Goal: Navigation & Orientation: Find specific page/section

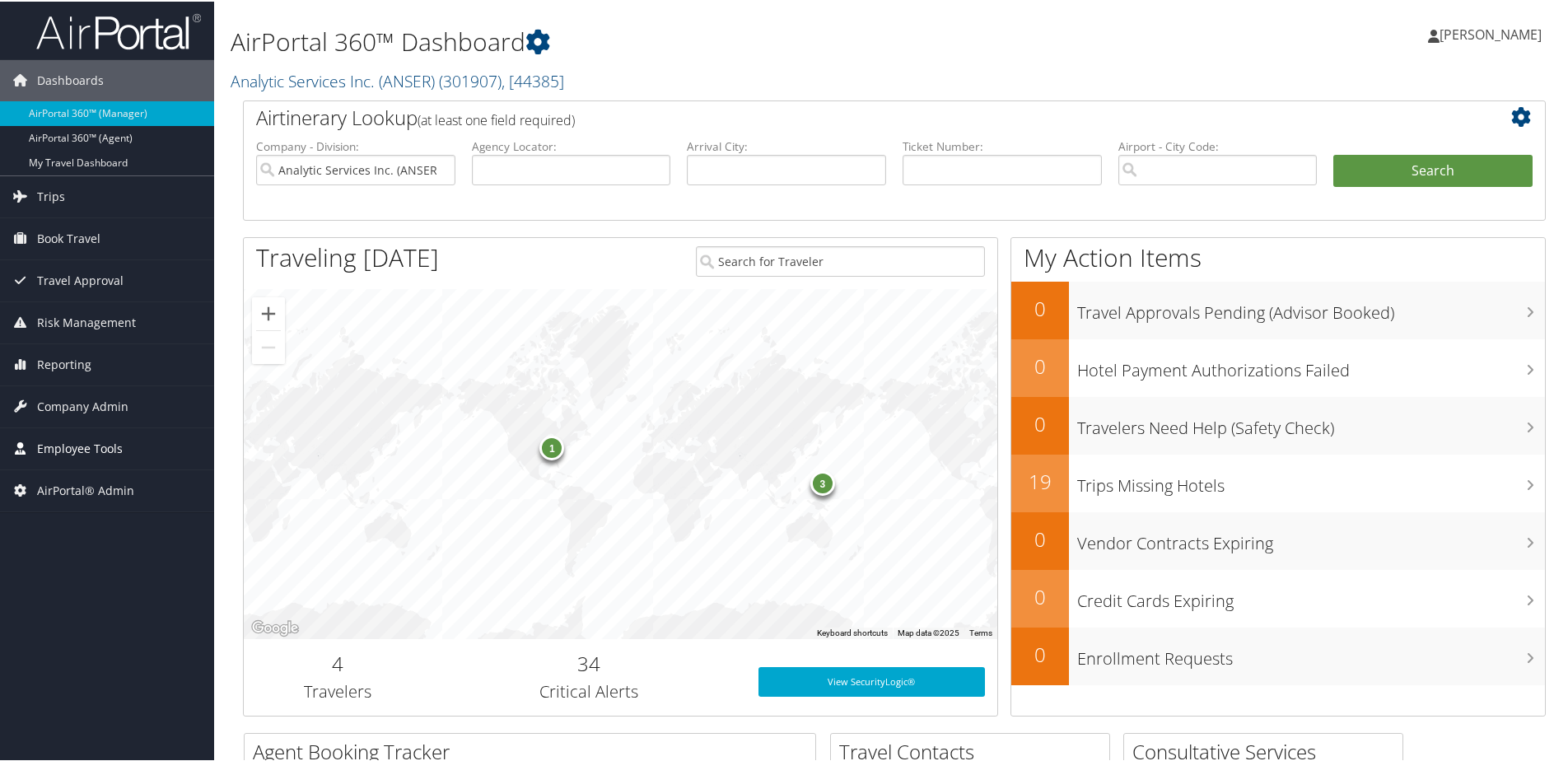
click at [49, 447] on span "Employee Tools" at bounding box center [80, 447] width 86 height 41
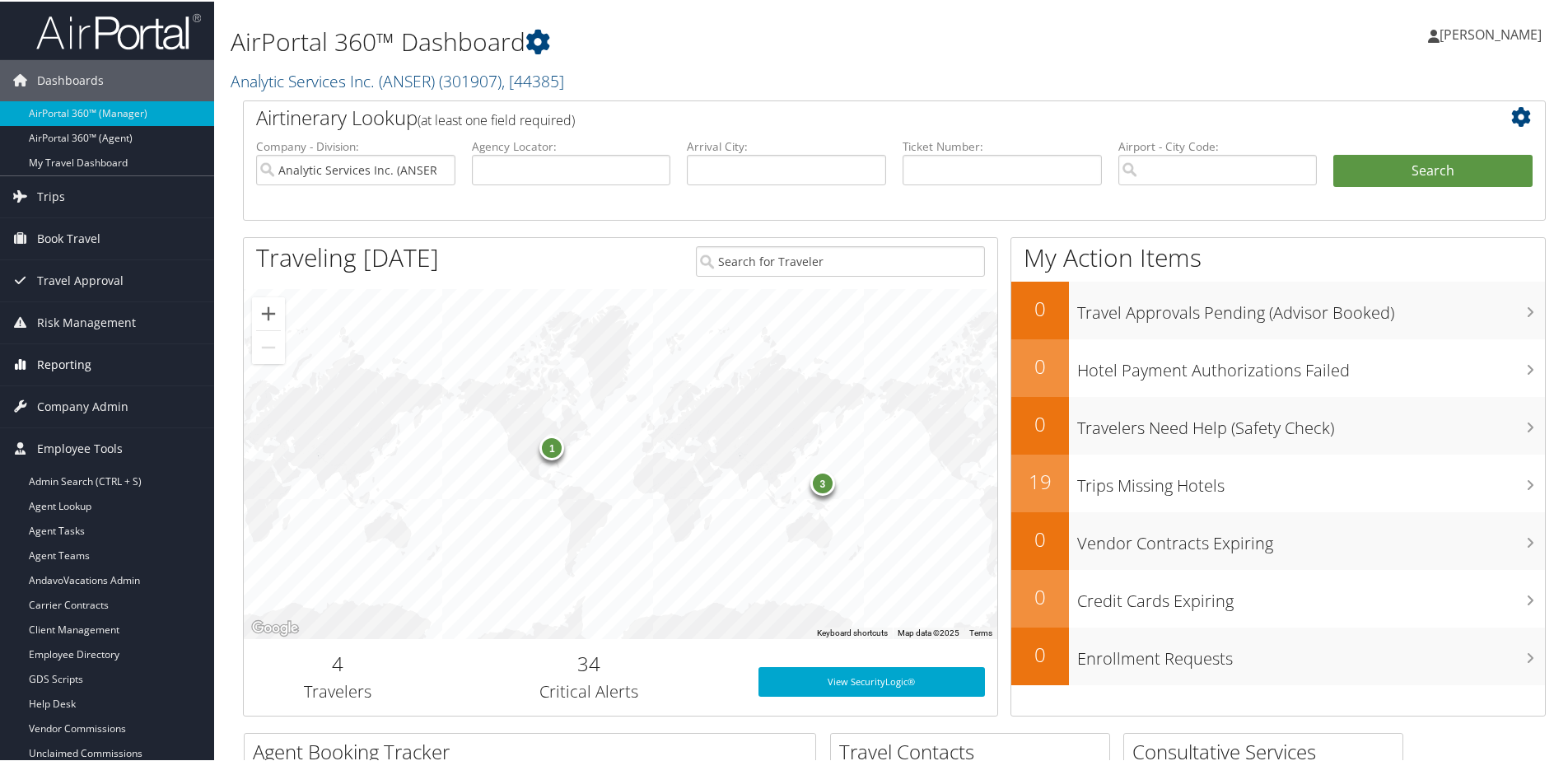
click at [60, 364] on span "Reporting" at bounding box center [65, 363] width 55 height 41
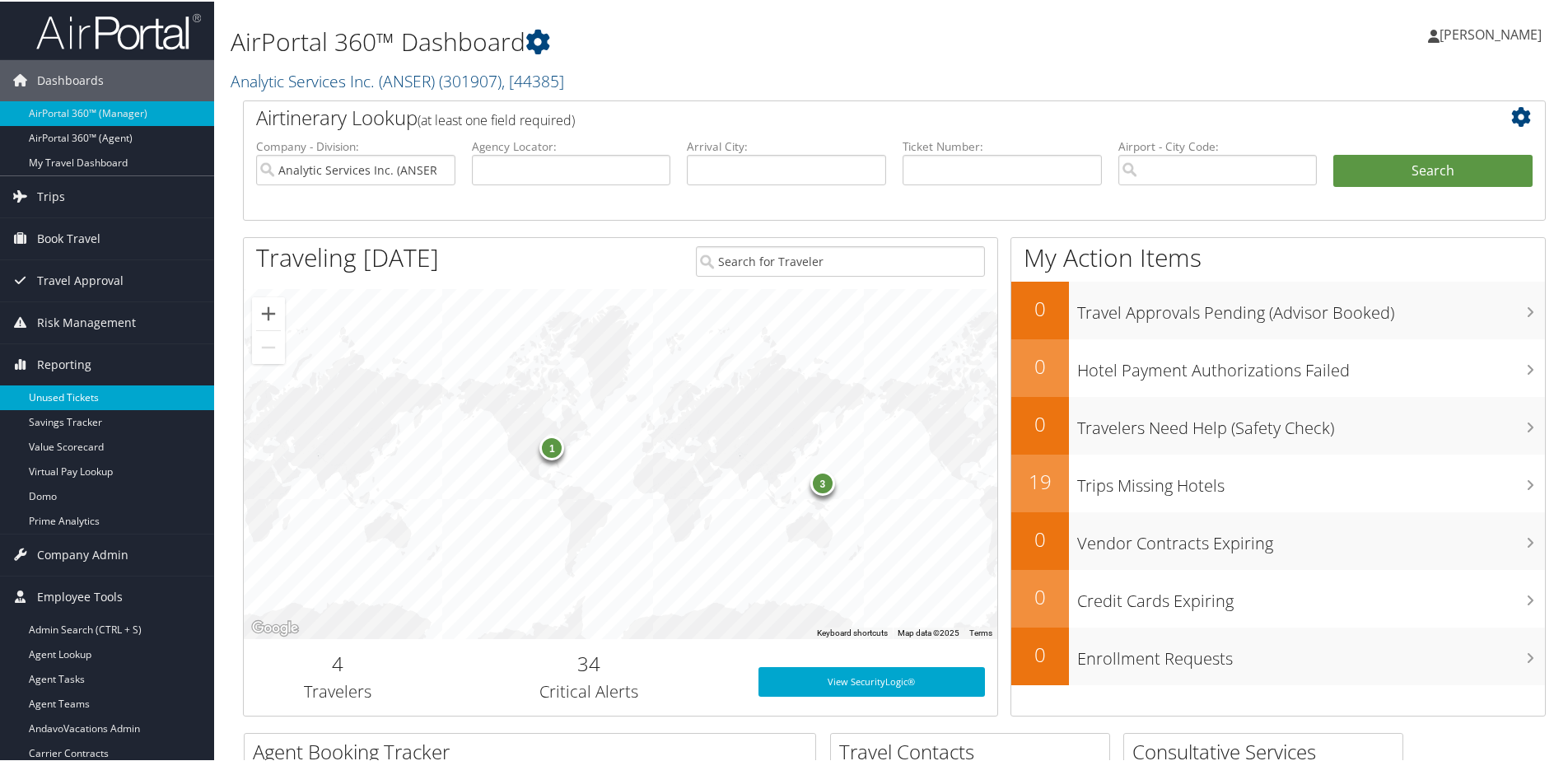
click at [59, 388] on link "Unused Tickets" at bounding box center [107, 396] width 214 height 24
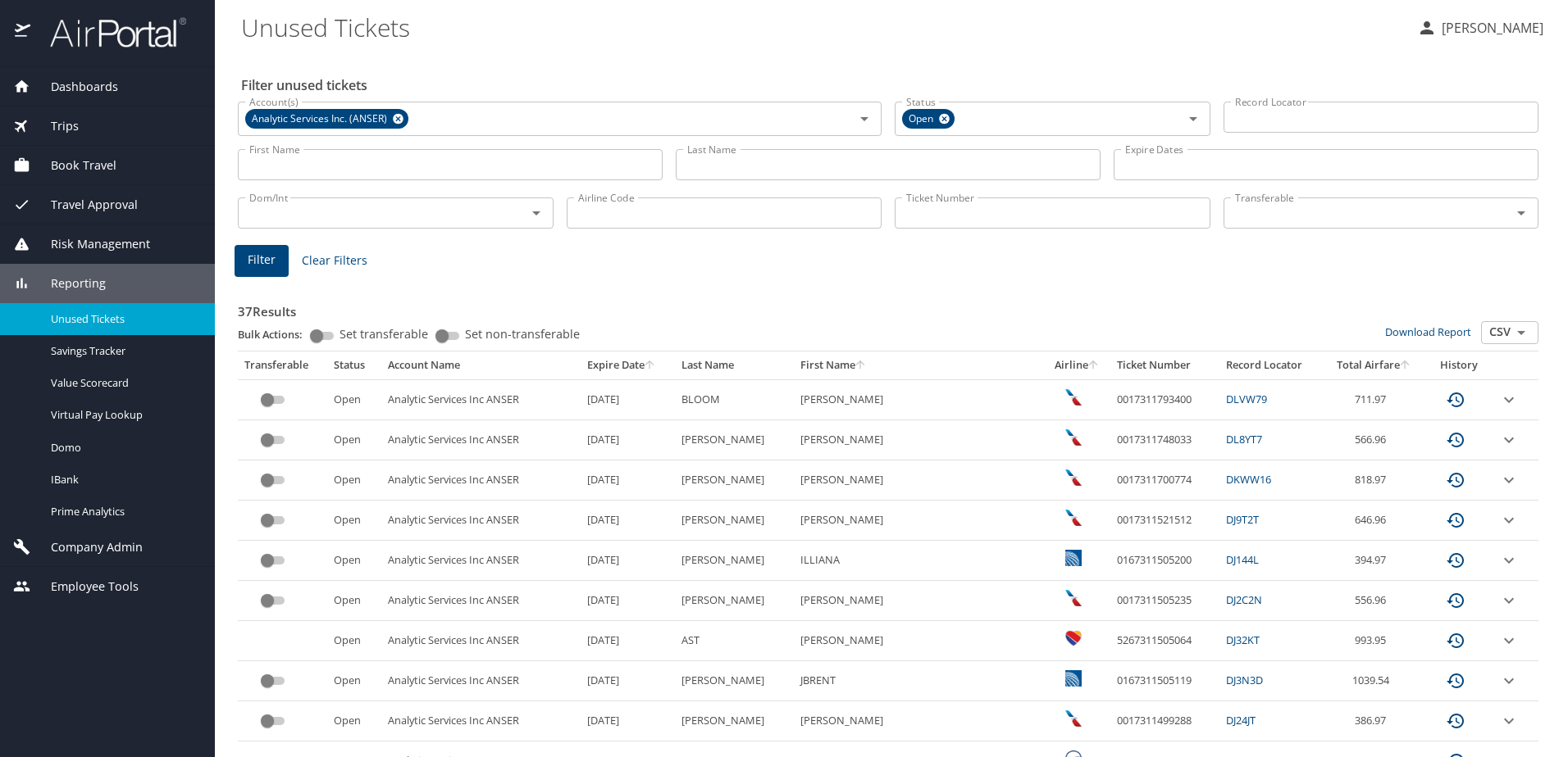
click at [73, 542] on span "Company Admin" at bounding box center [86, 548] width 112 height 18
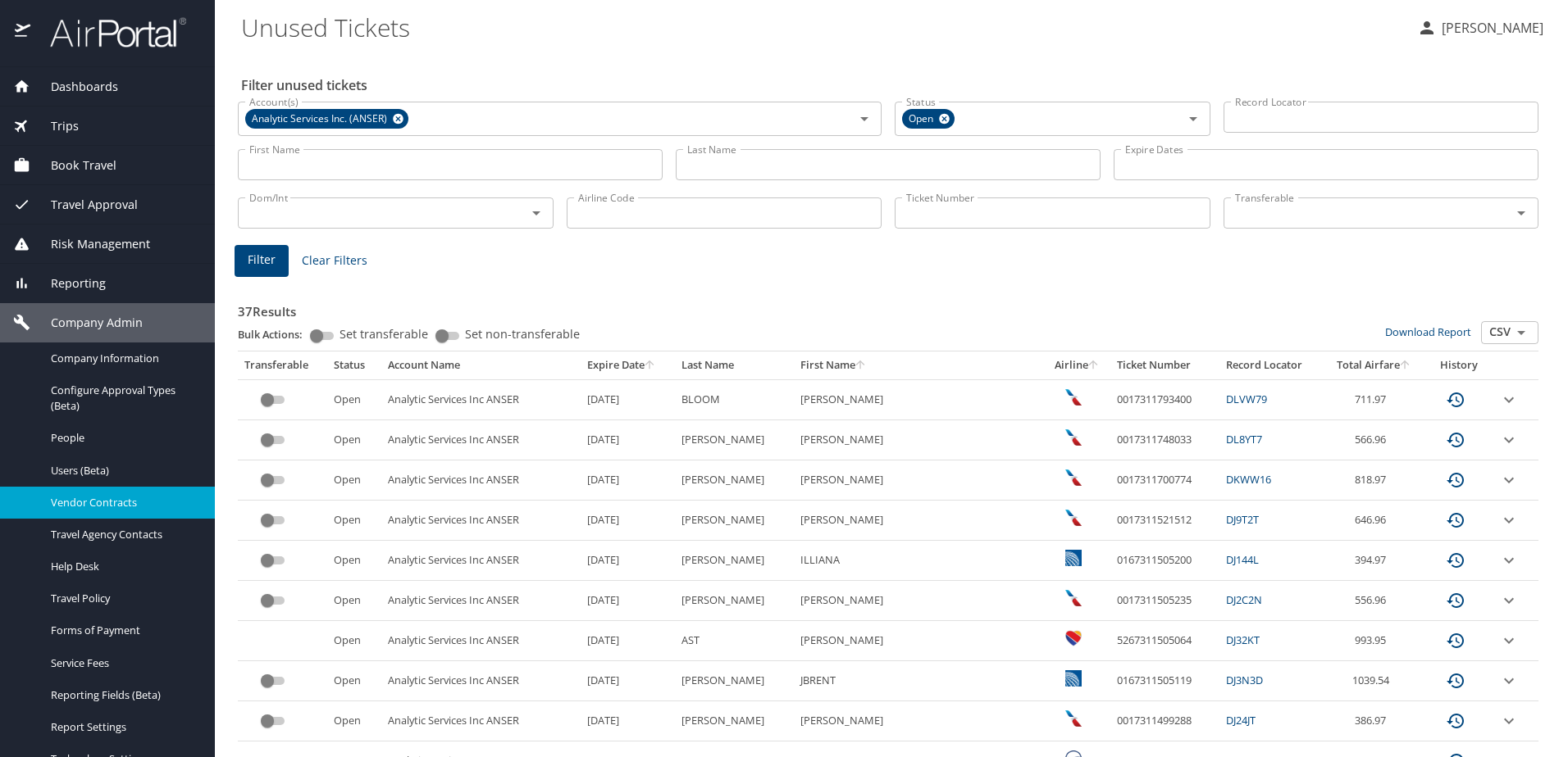
click at [70, 503] on span "Vendor Contracts" at bounding box center [123, 503] width 144 height 16
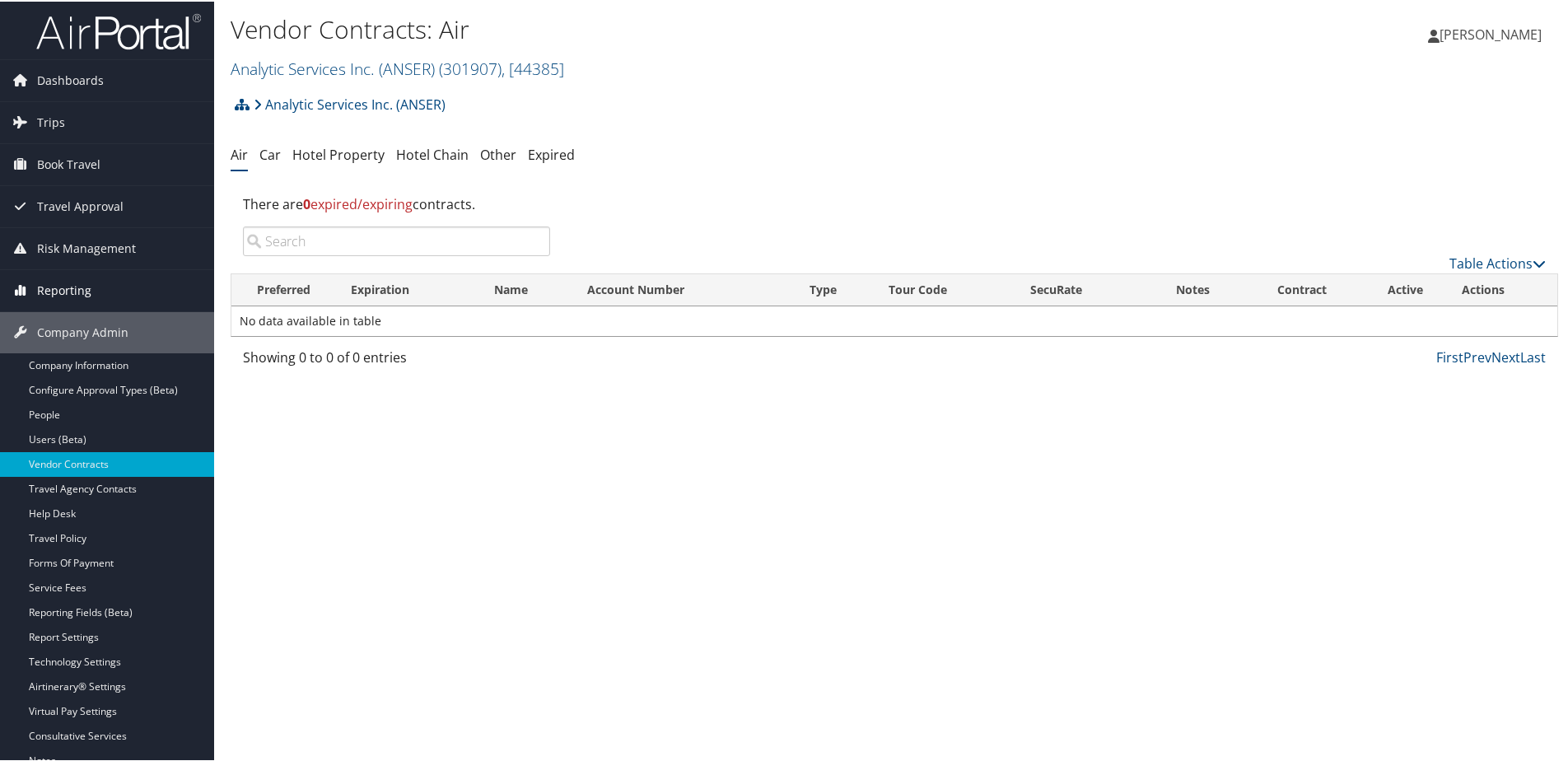
click at [75, 286] on span "Reporting" at bounding box center [65, 290] width 55 height 41
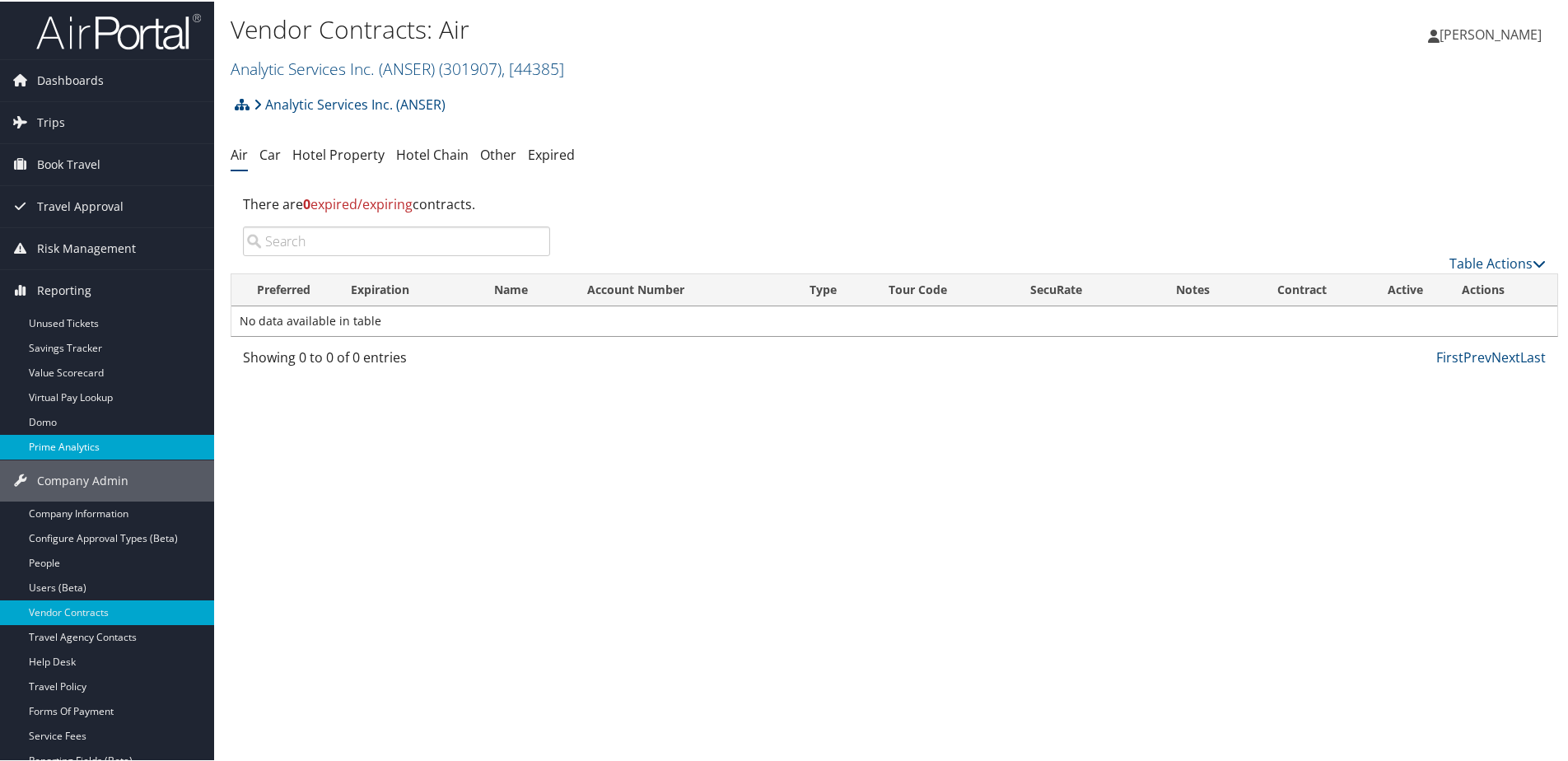
click at [82, 443] on link "Prime Analytics" at bounding box center [107, 445] width 214 height 24
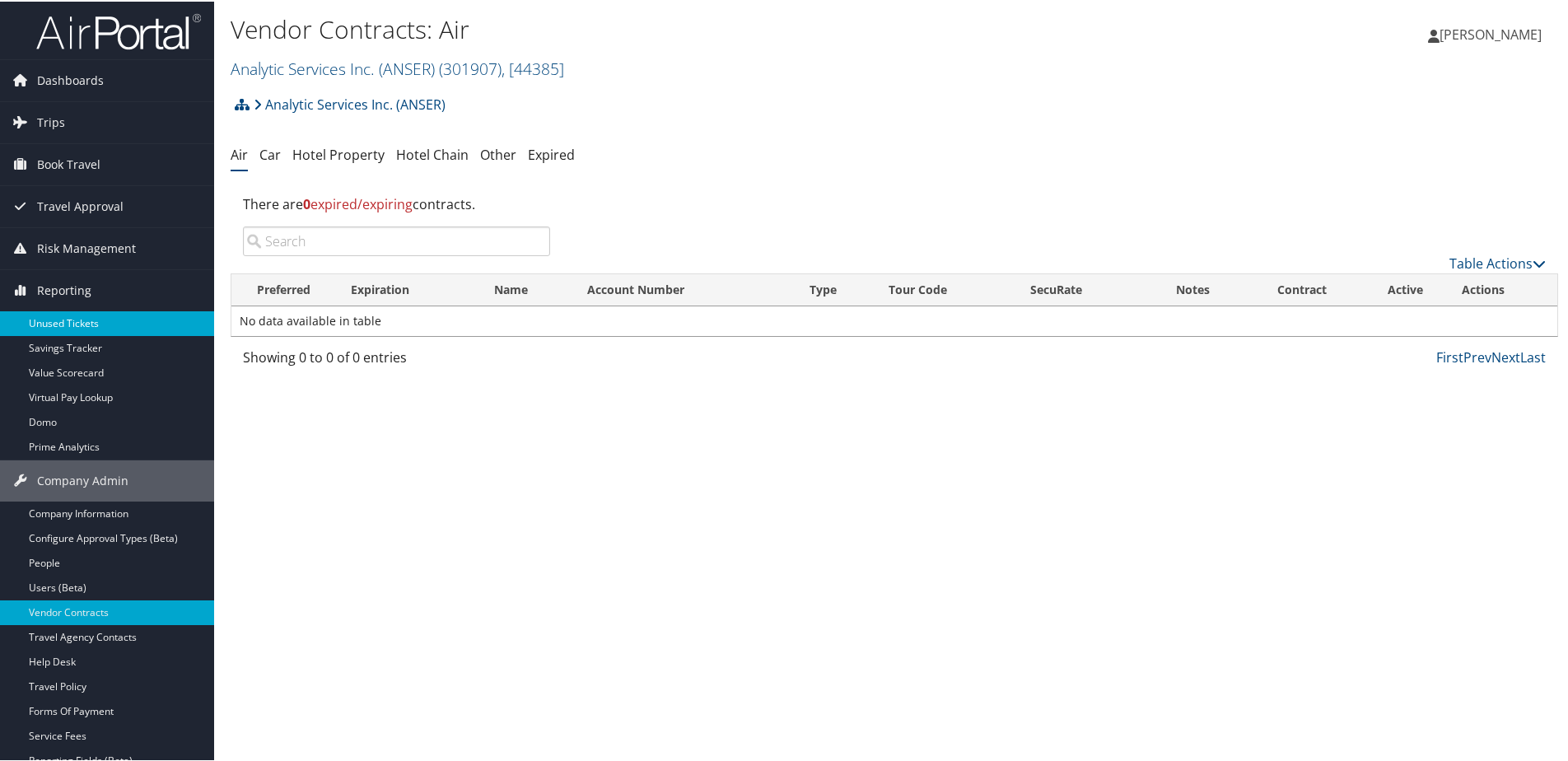
click at [48, 316] on link "Unused Tickets" at bounding box center [107, 322] width 214 height 24
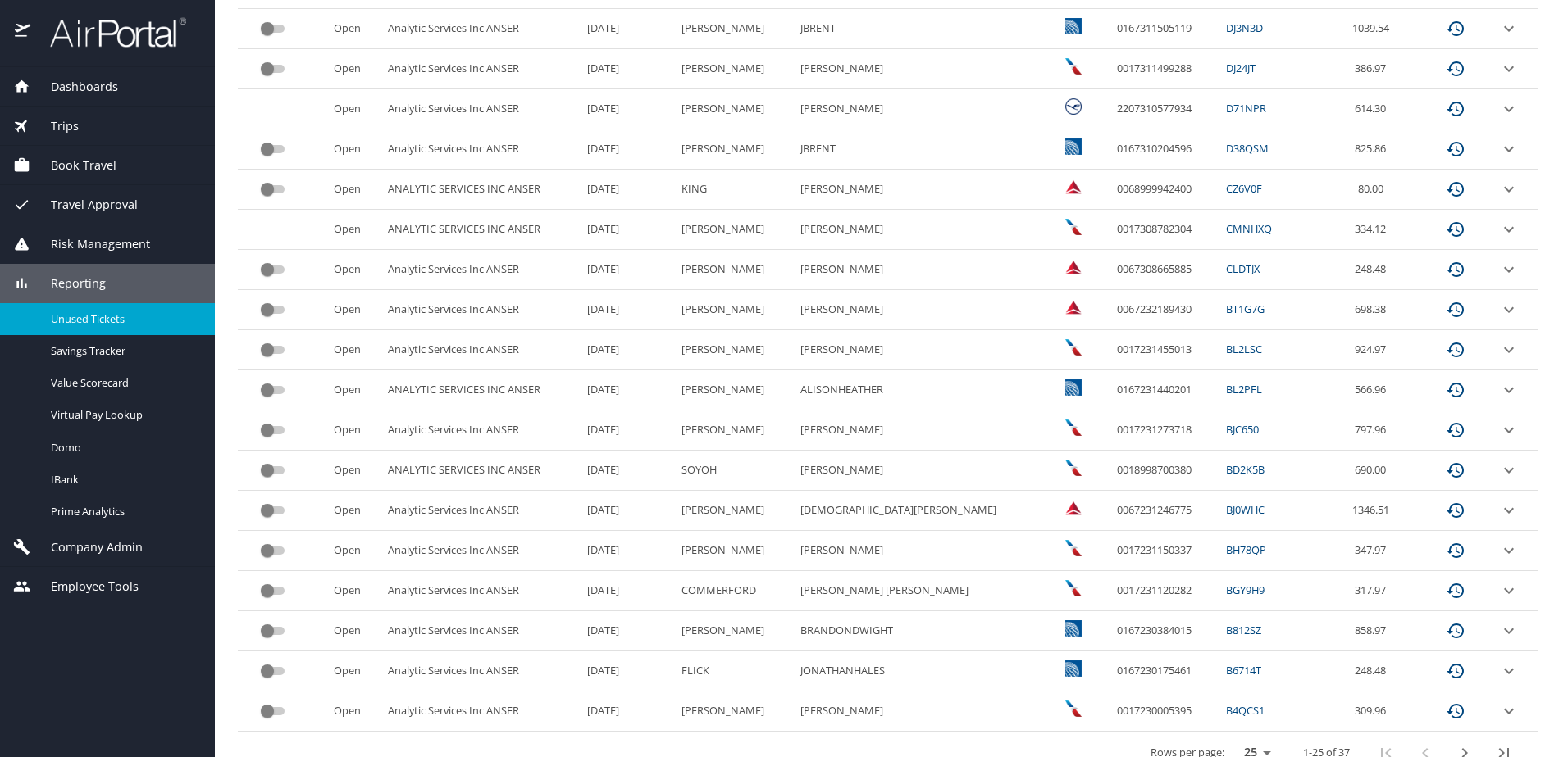
scroll to position [677, 0]
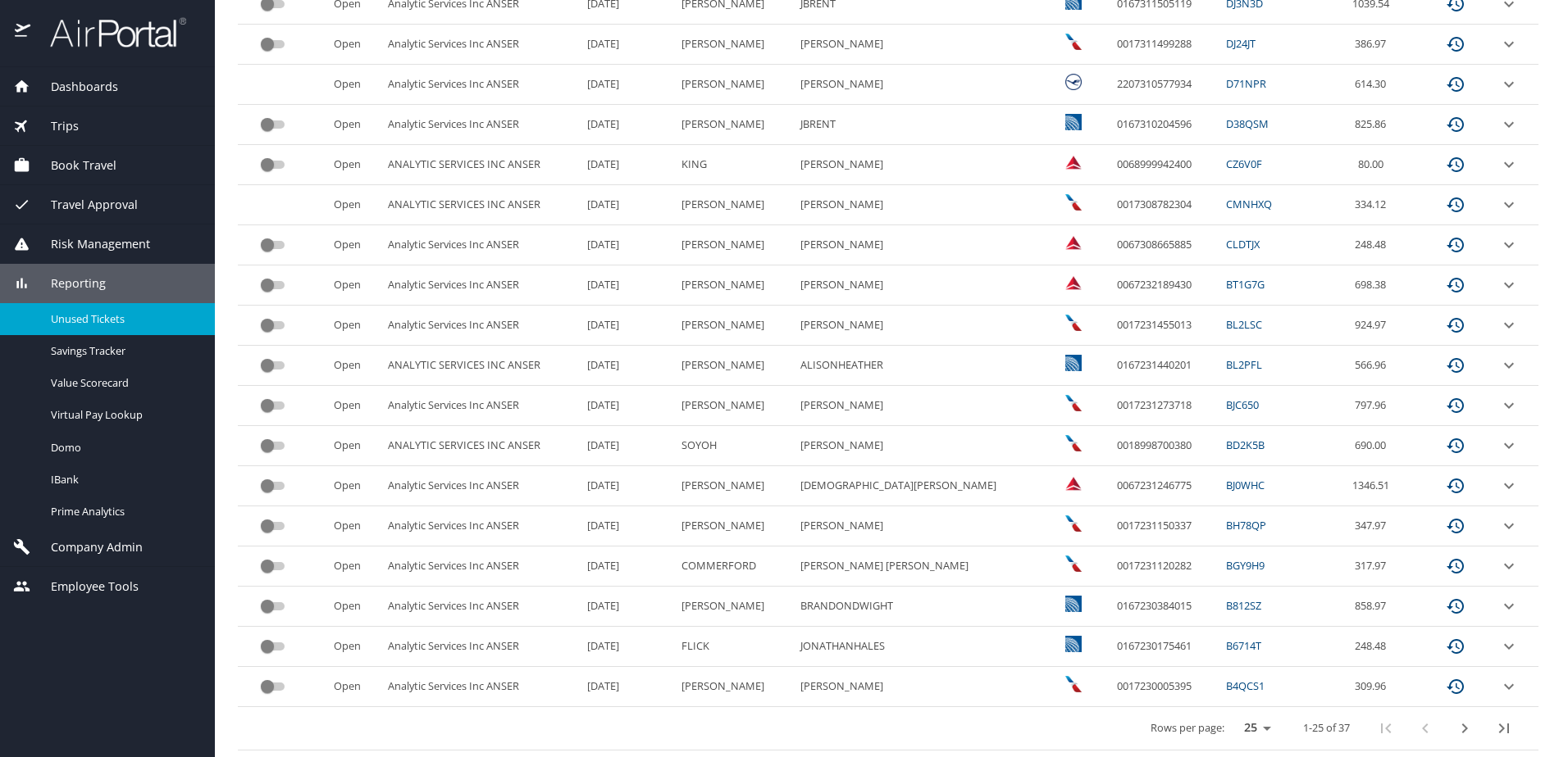
click at [1499, 445] on icon "expand row" at bounding box center [1509, 446] width 19 height 19
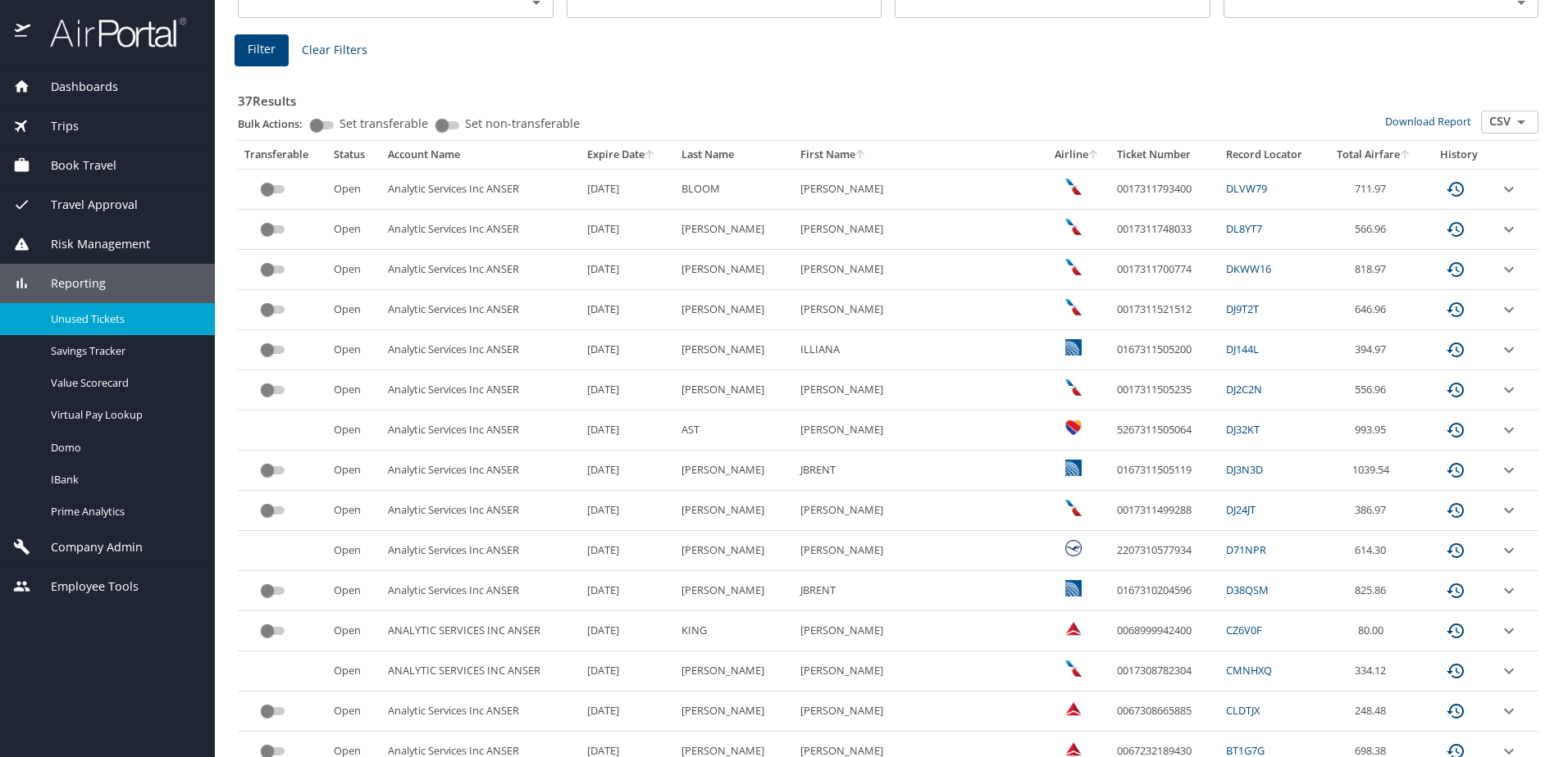
scroll to position [0, 0]
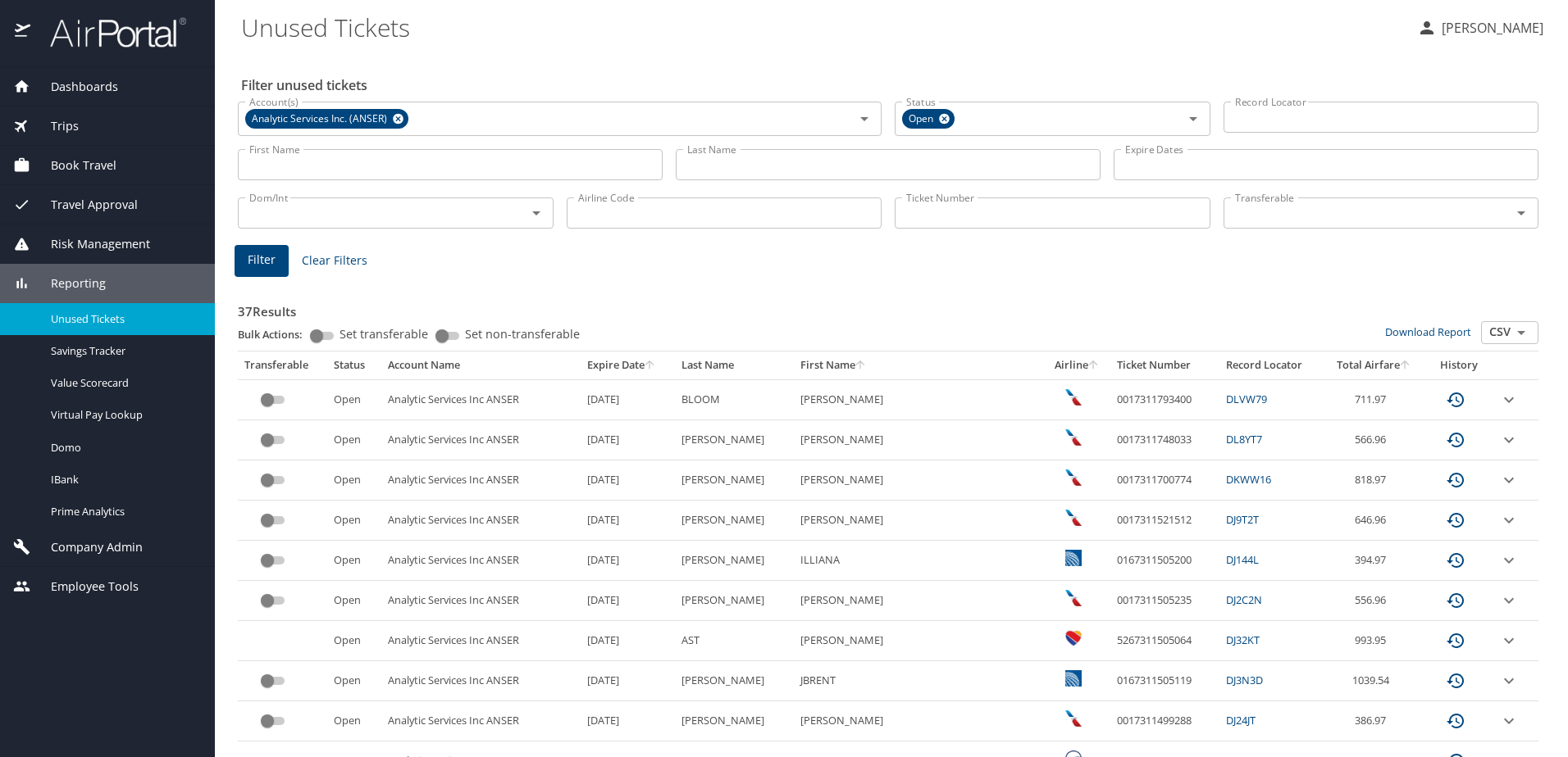
click at [90, 545] on span "Company Admin" at bounding box center [86, 548] width 112 height 18
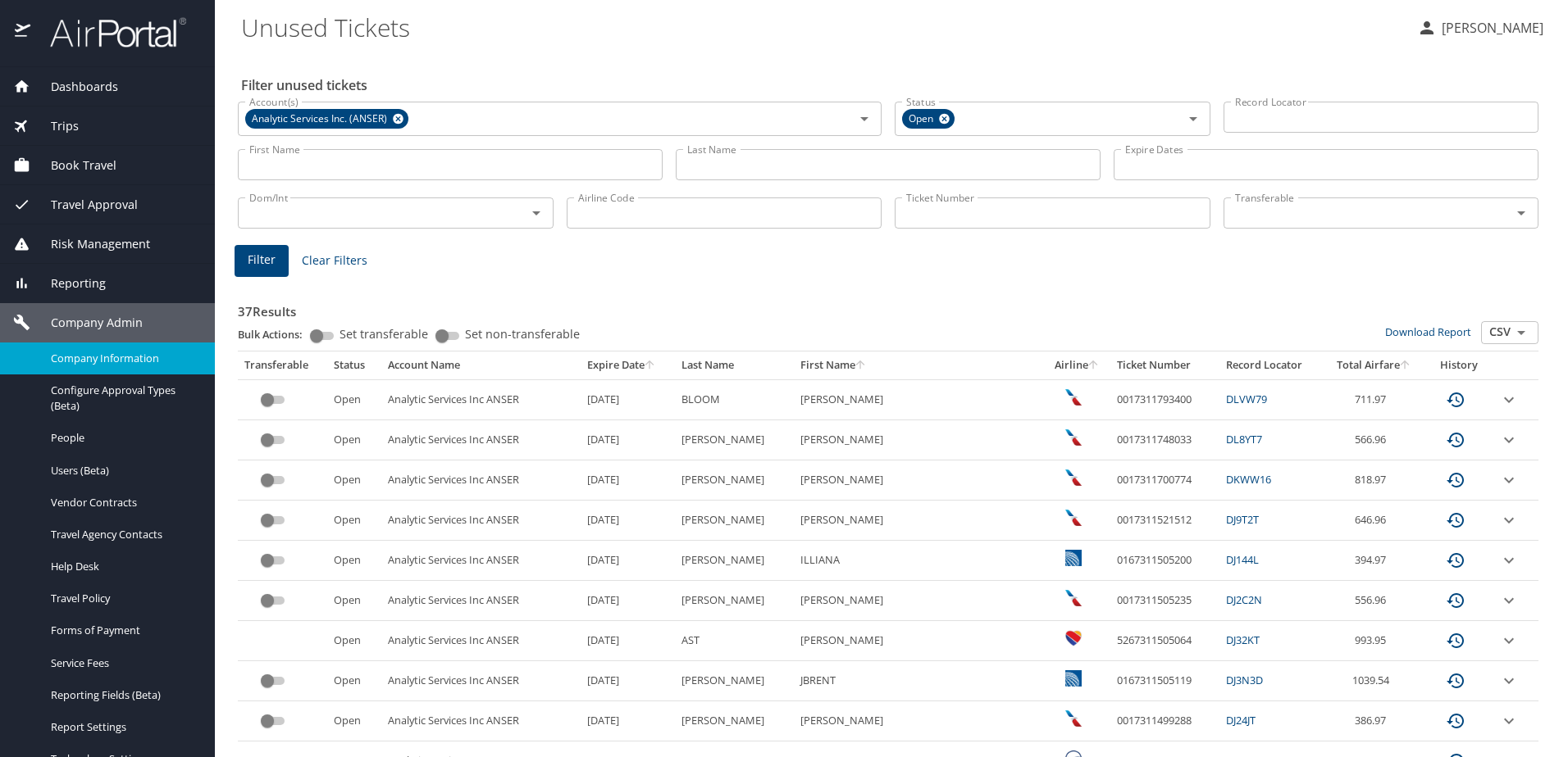
click at [86, 354] on span "Company Information" at bounding box center [123, 359] width 144 height 16
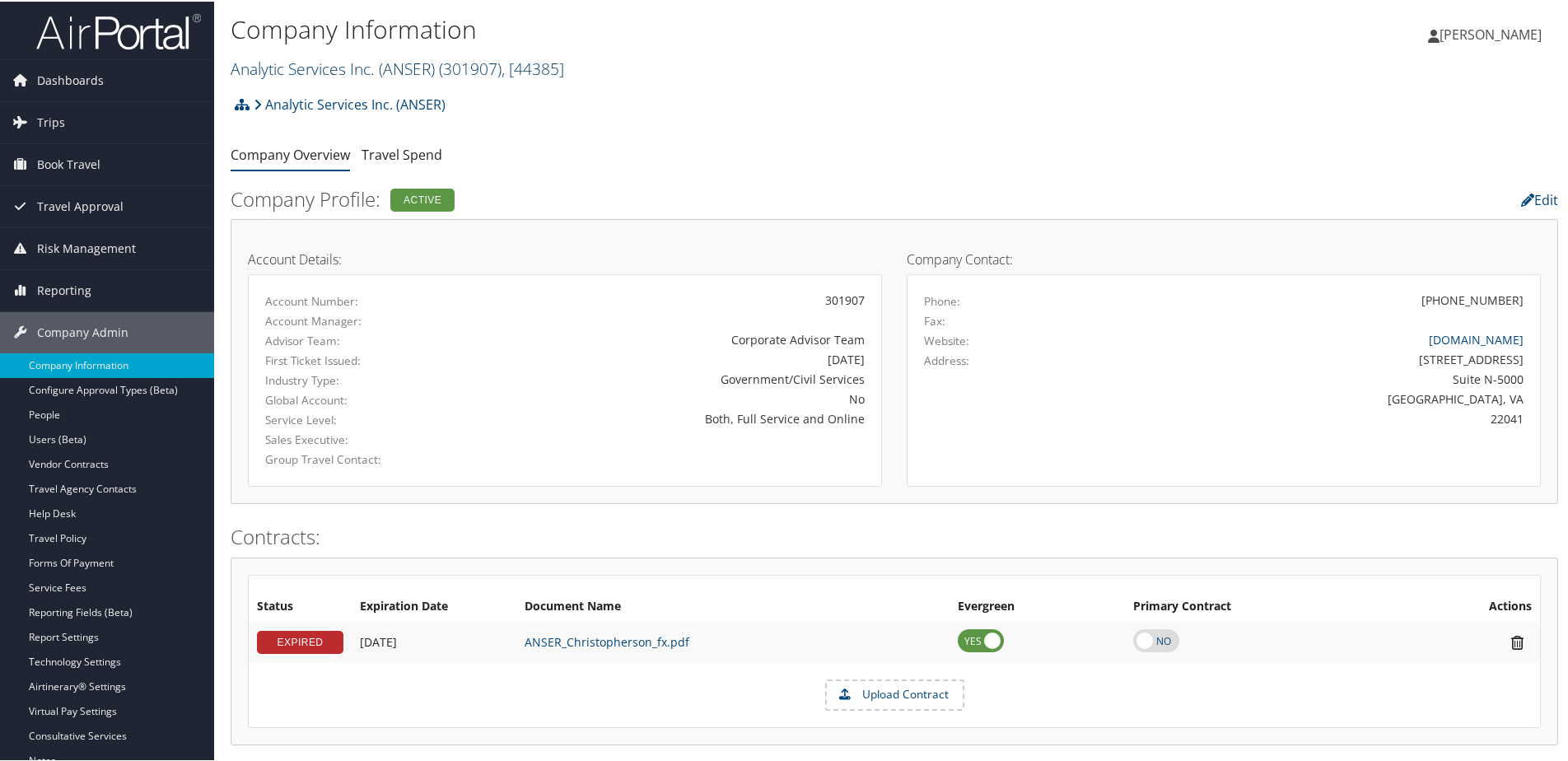
click at [284, 71] on link "Analytic Services Inc. (ANSER) ( 301907 ) , [ 44385 ]" at bounding box center [397, 67] width 333 height 22
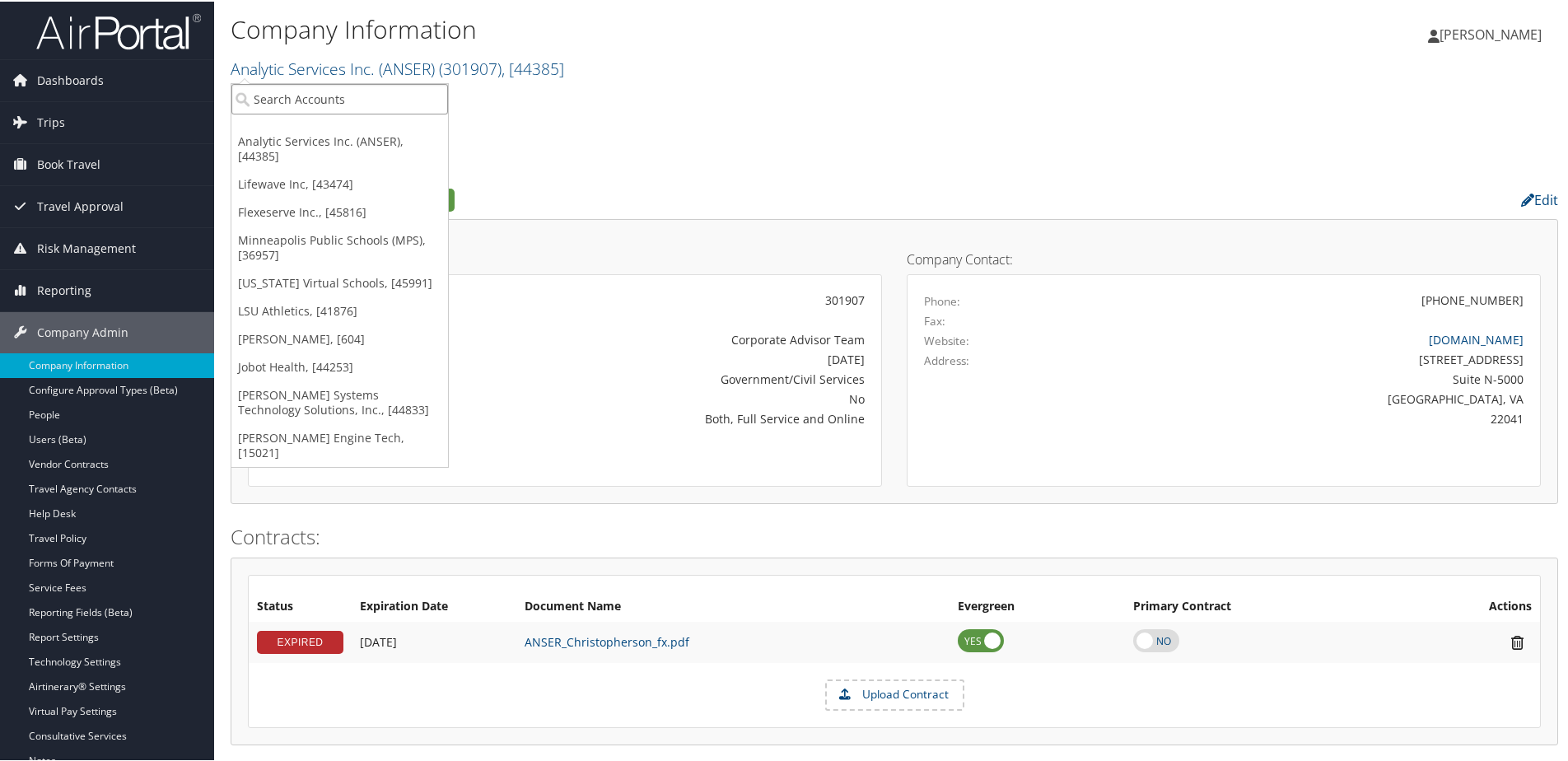
click at [274, 108] on input "search" at bounding box center [340, 97] width 217 height 30
type input "LSU A"
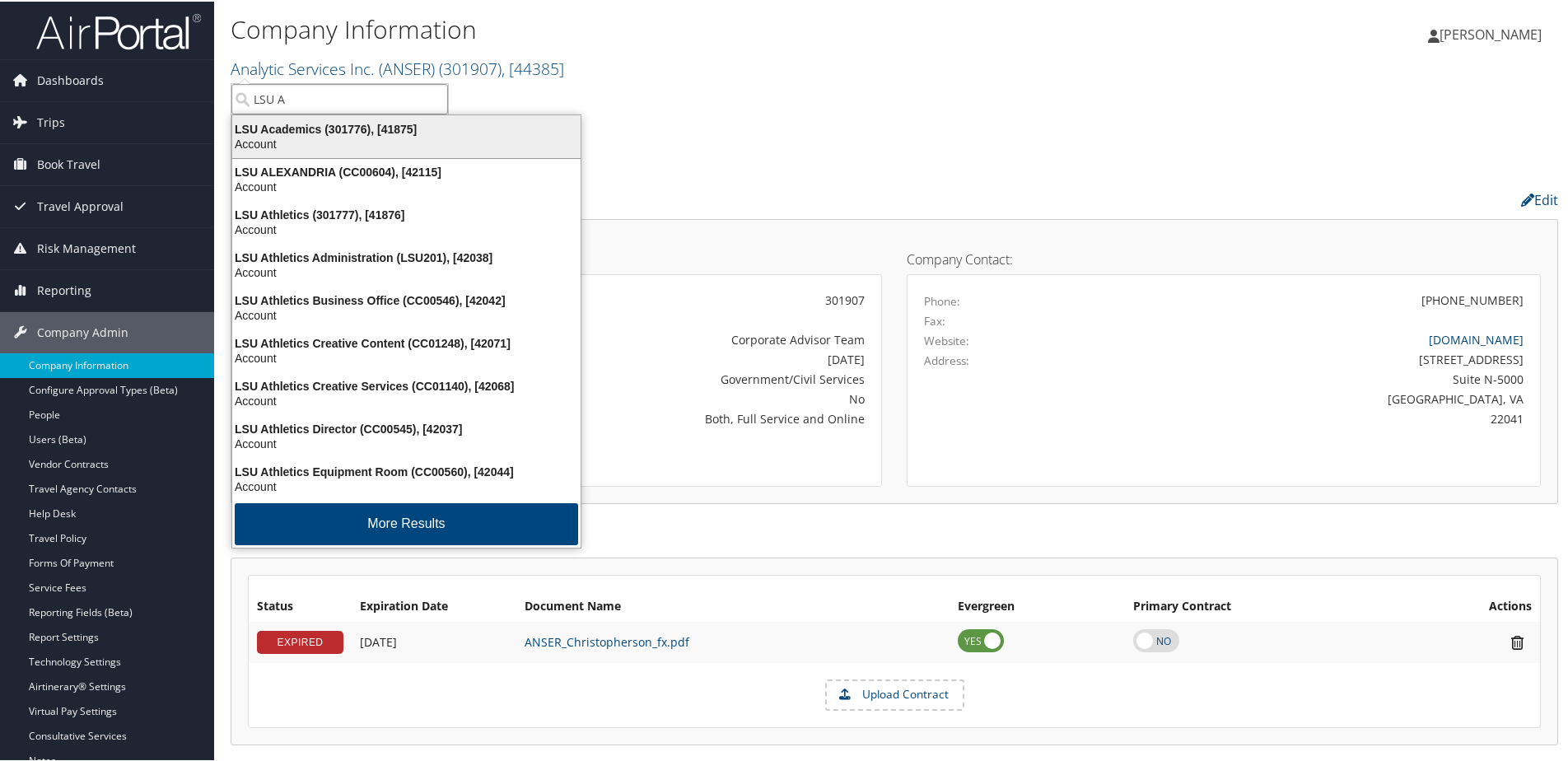
click at [281, 139] on div "Account" at bounding box center [406, 142] width 369 height 15
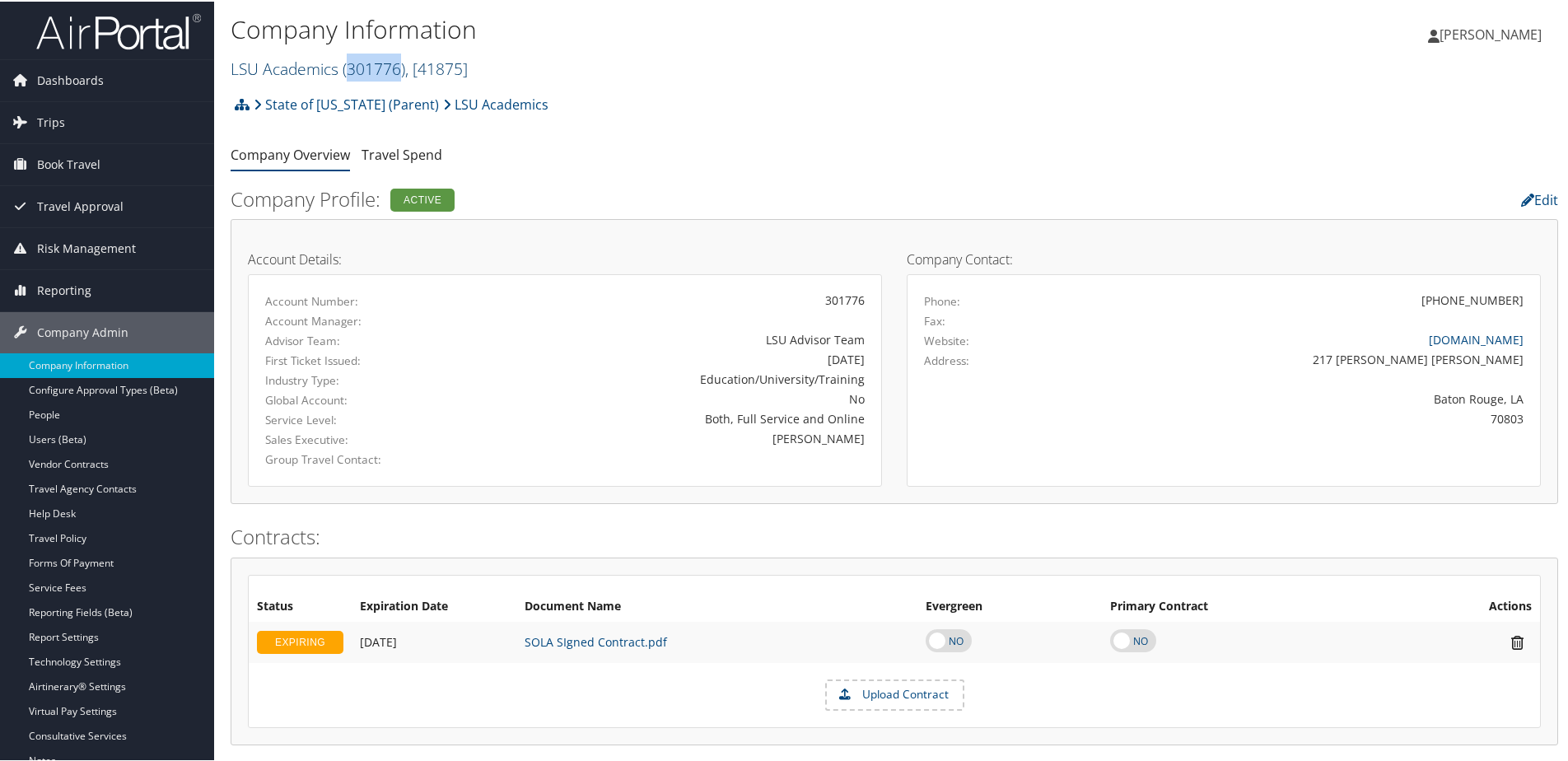
drag, startPoint x: 348, startPoint y: 66, endPoint x: 403, endPoint y: 73, distance: 55.4
click at [403, 73] on span "( 301776 )" at bounding box center [373, 67] width 63 height 22
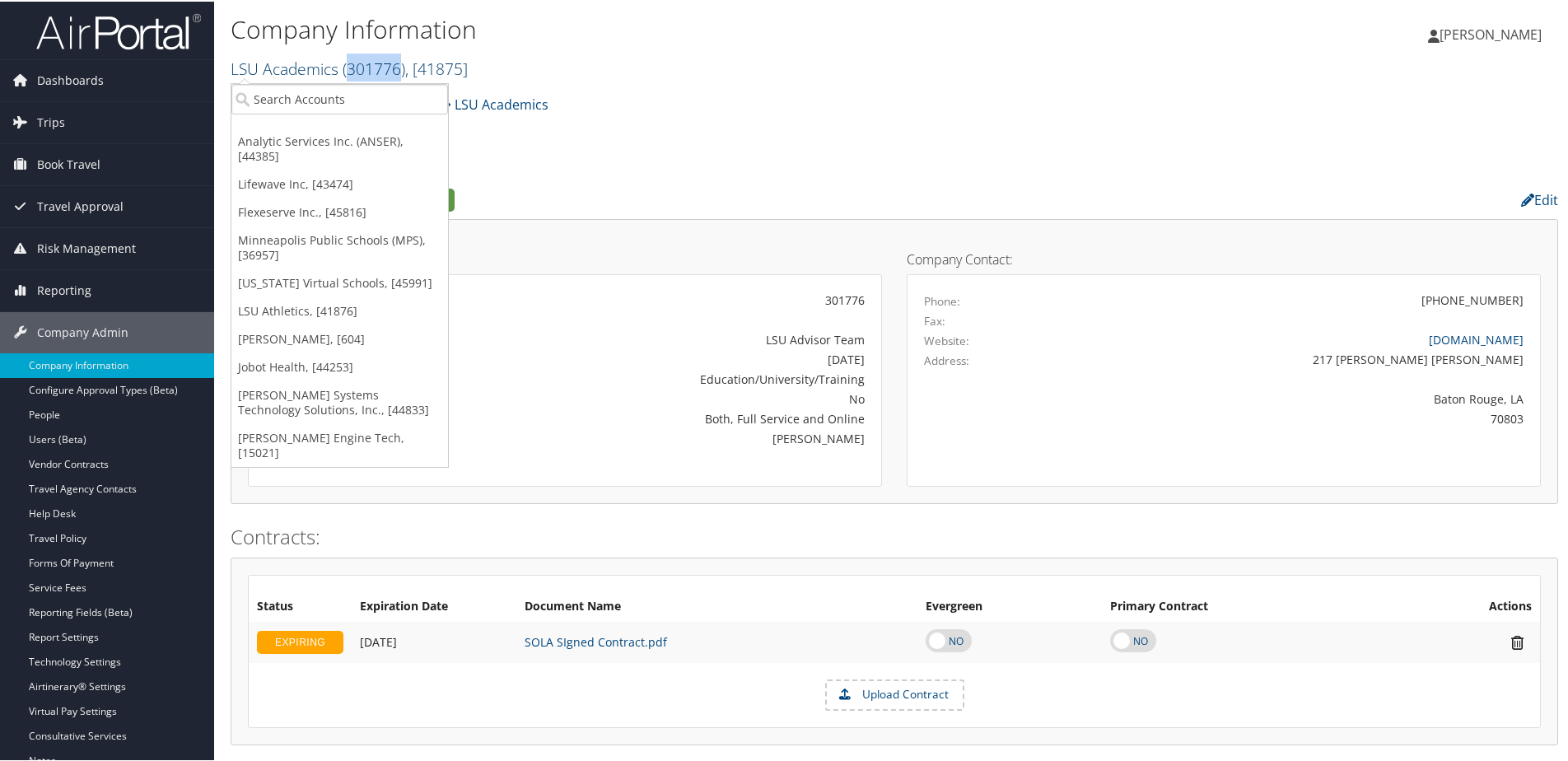
copy span "301776"
click at [68, 286] on span "Reporting" at bounding box center [65, 290] width 55 height 41
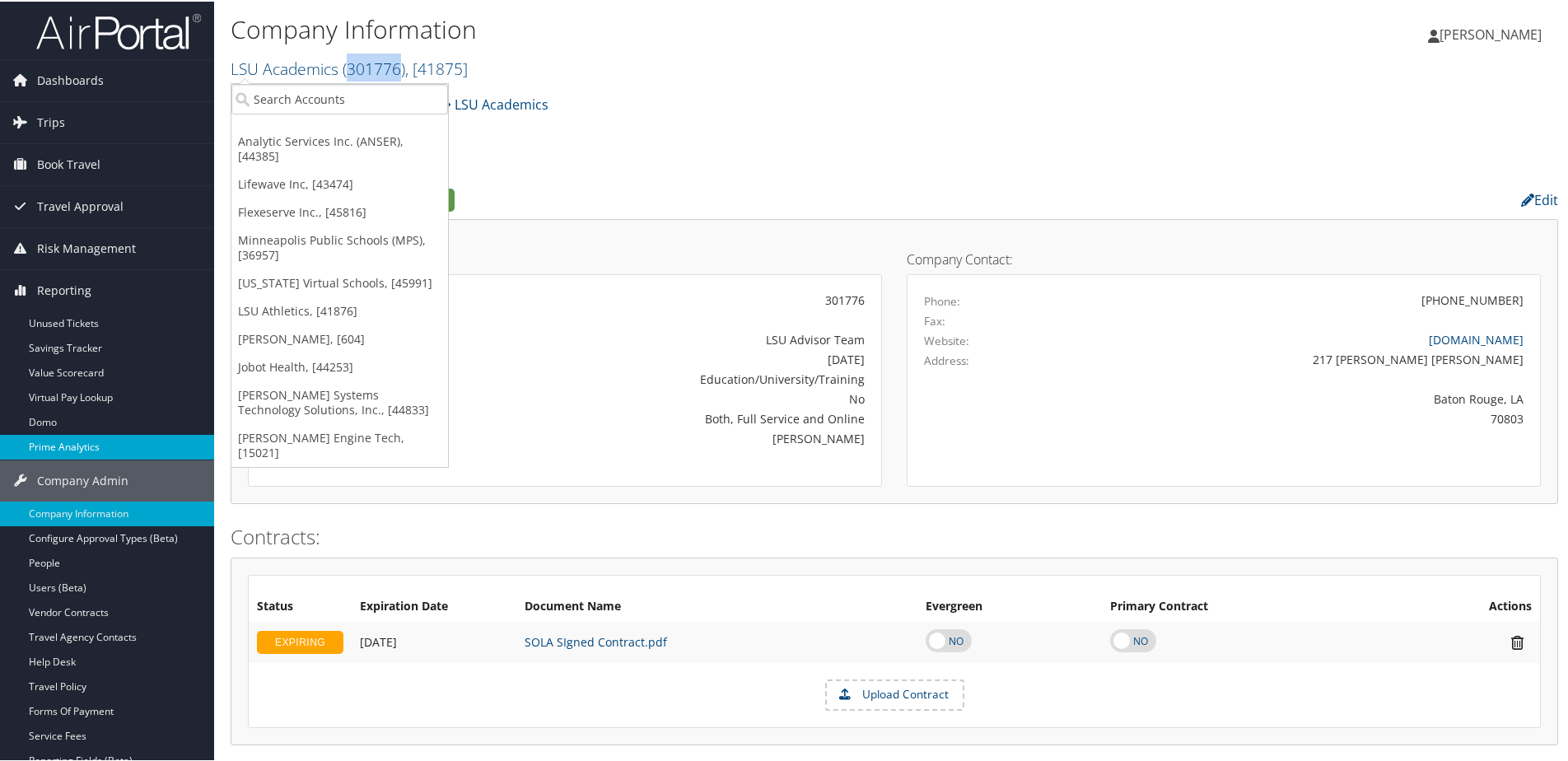
click at [66, 447] on link "Prime Analytics" at bounding box center [107, 445] width 214 height 24
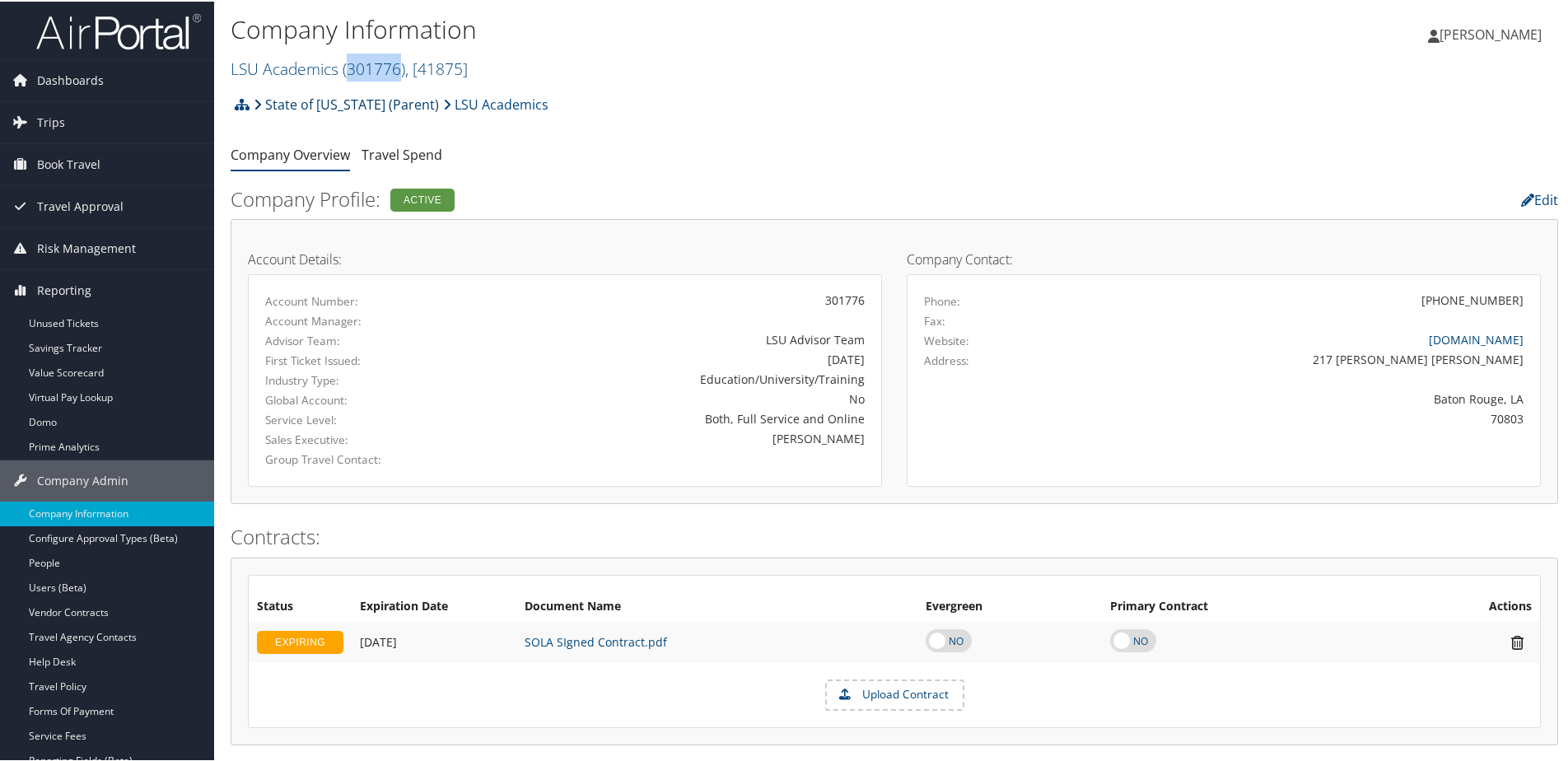
click at [322, 107] on link "State of [US_STATE] (Parent)" at bounding box center [346, 103] width 186 height 33
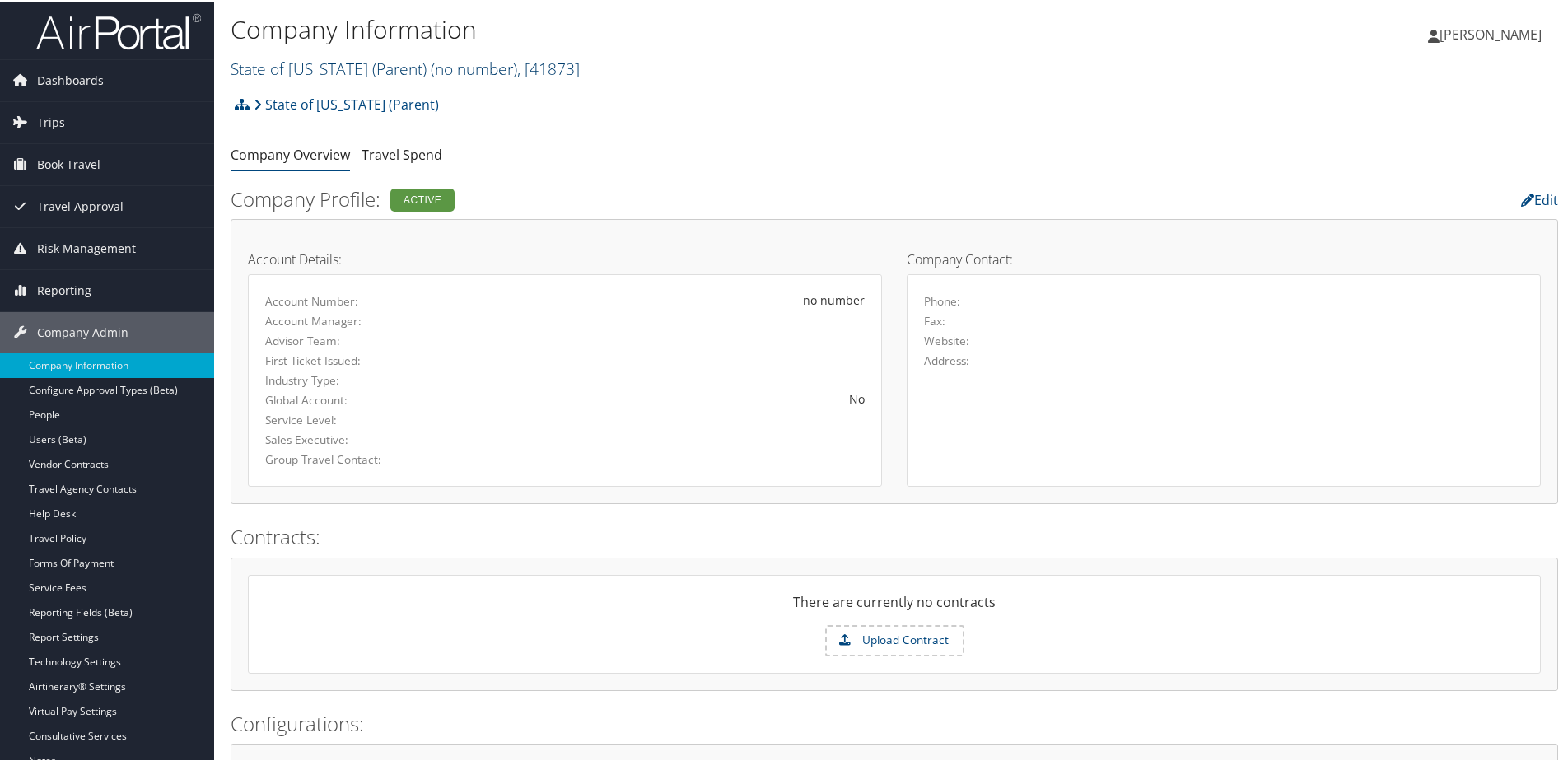
click at [253, 76] on link "State of [US_STATE] (Parent) ( no number ) , [ 41873 ]" at bounding box center [405, 67] width 349 height 22
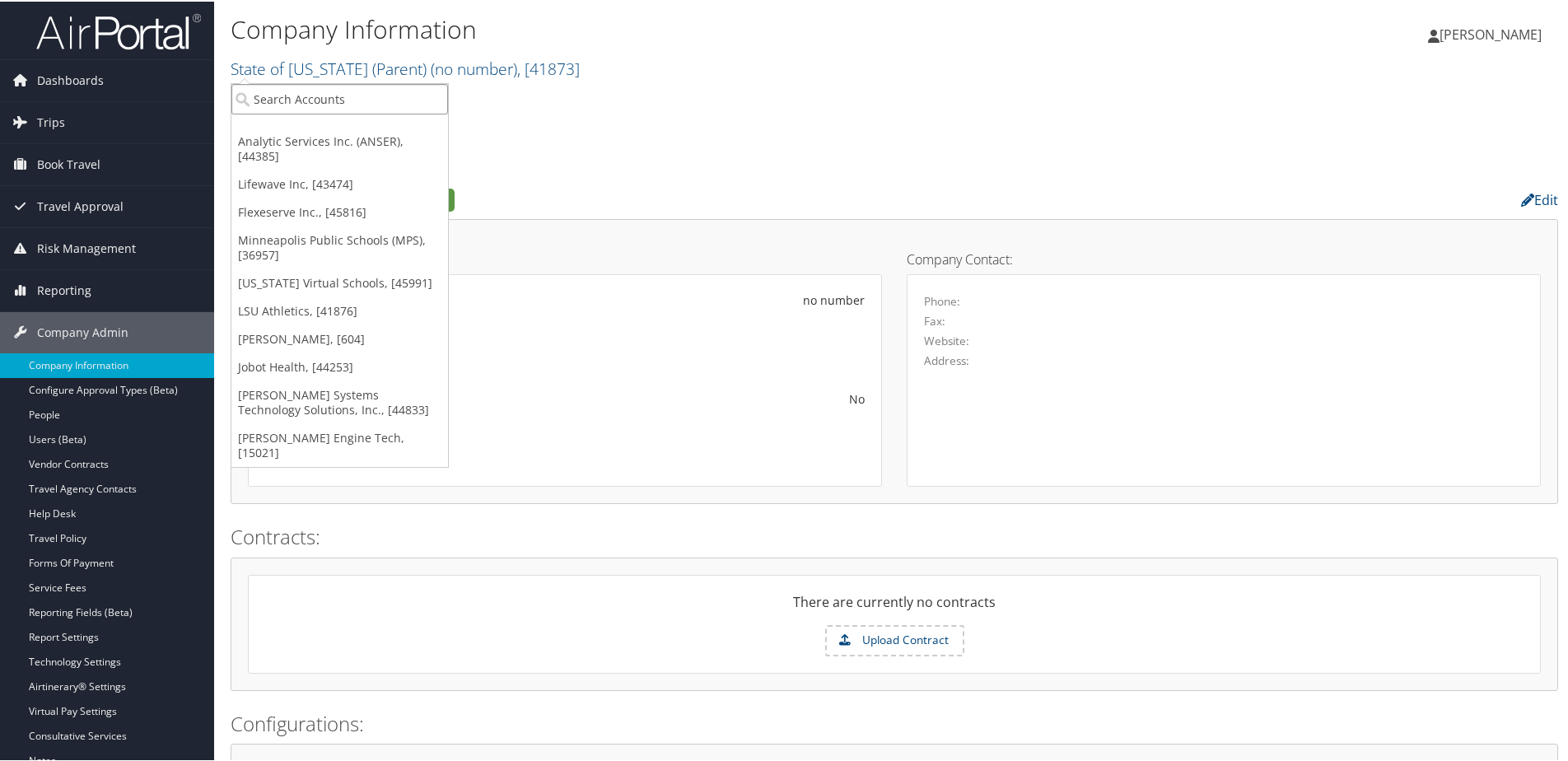
paste input "301776"
type input "301776"
click at [325, 128] on div "LSU Academics (301776), [41875]" at bounding box center [349, 127] width 255 height 15
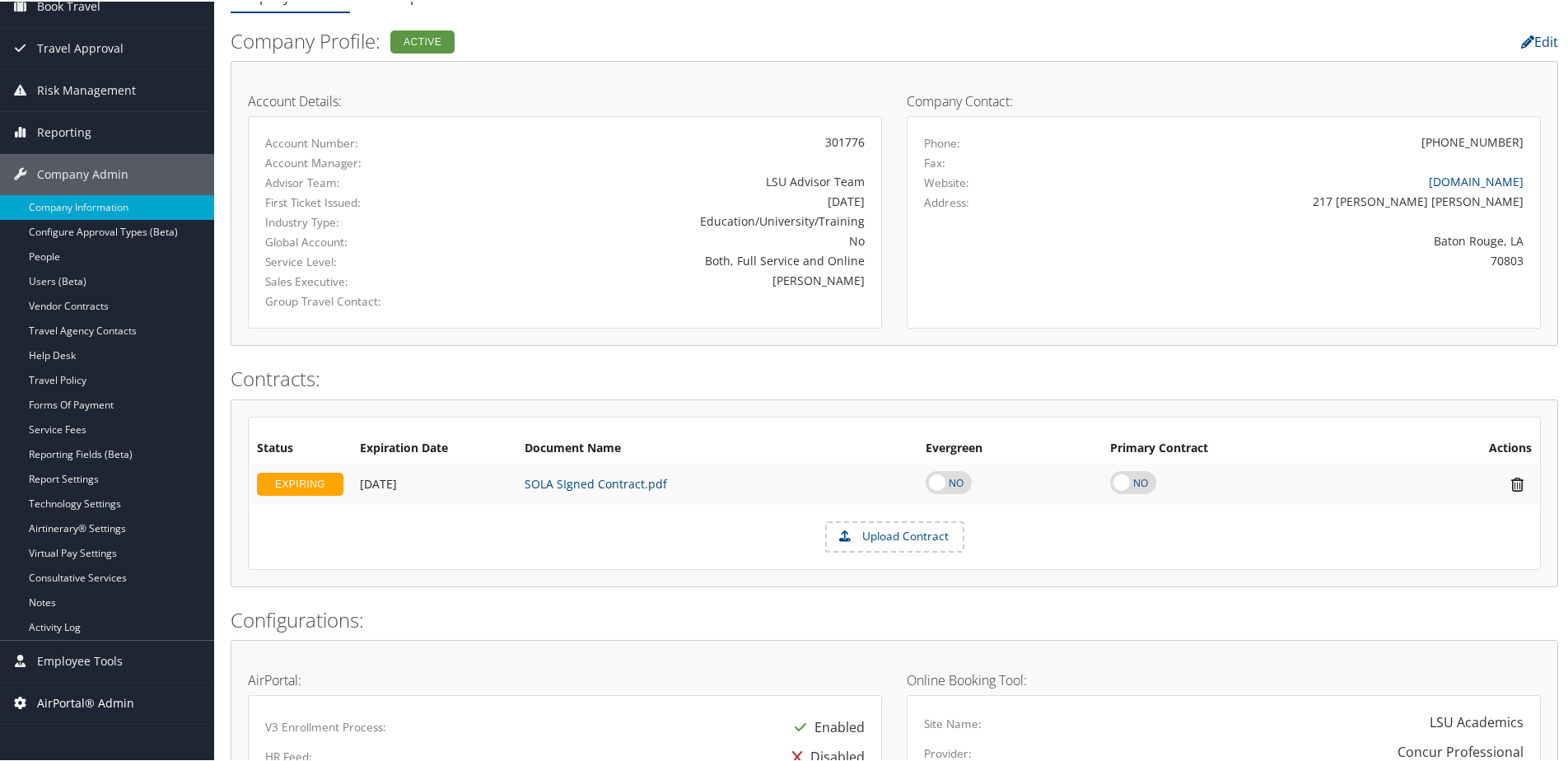
scroll to position [165, 0]
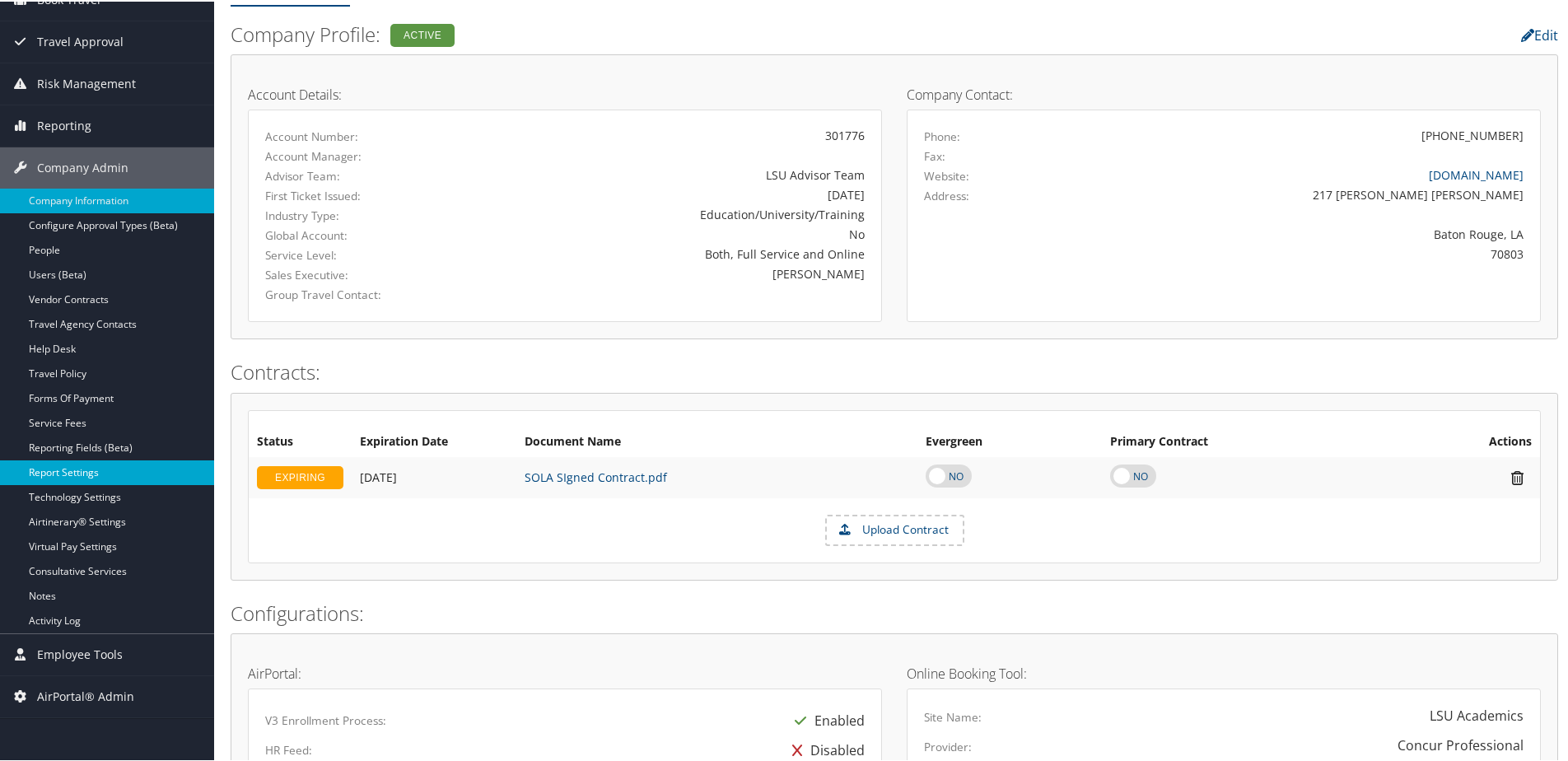
click at [67, 474] on link "Report Settings" at bounding box center [107, 470] width 214 height 24
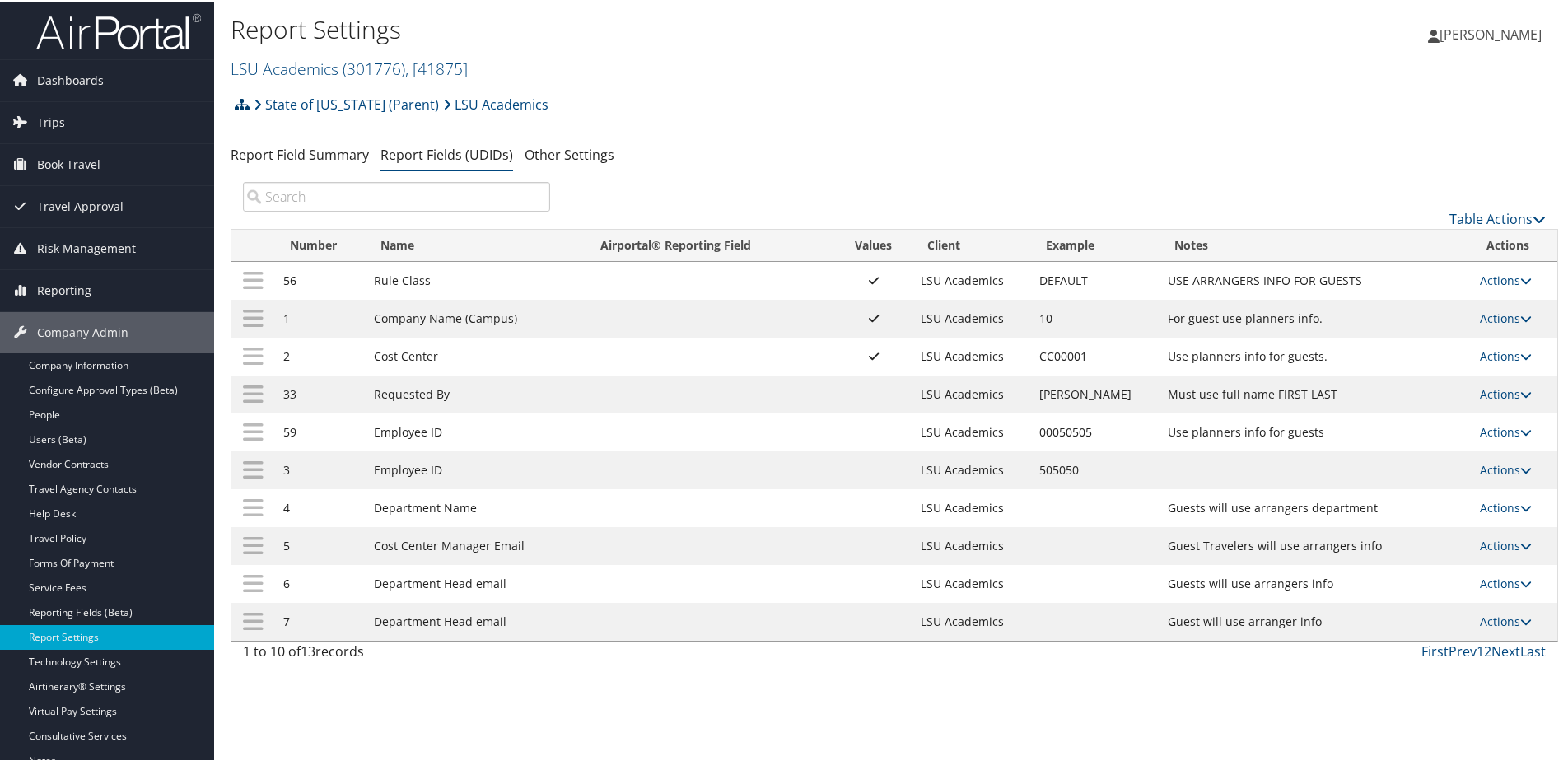
click at [243, 106] on icon at bounding box center [241, 103] width 15 height 13
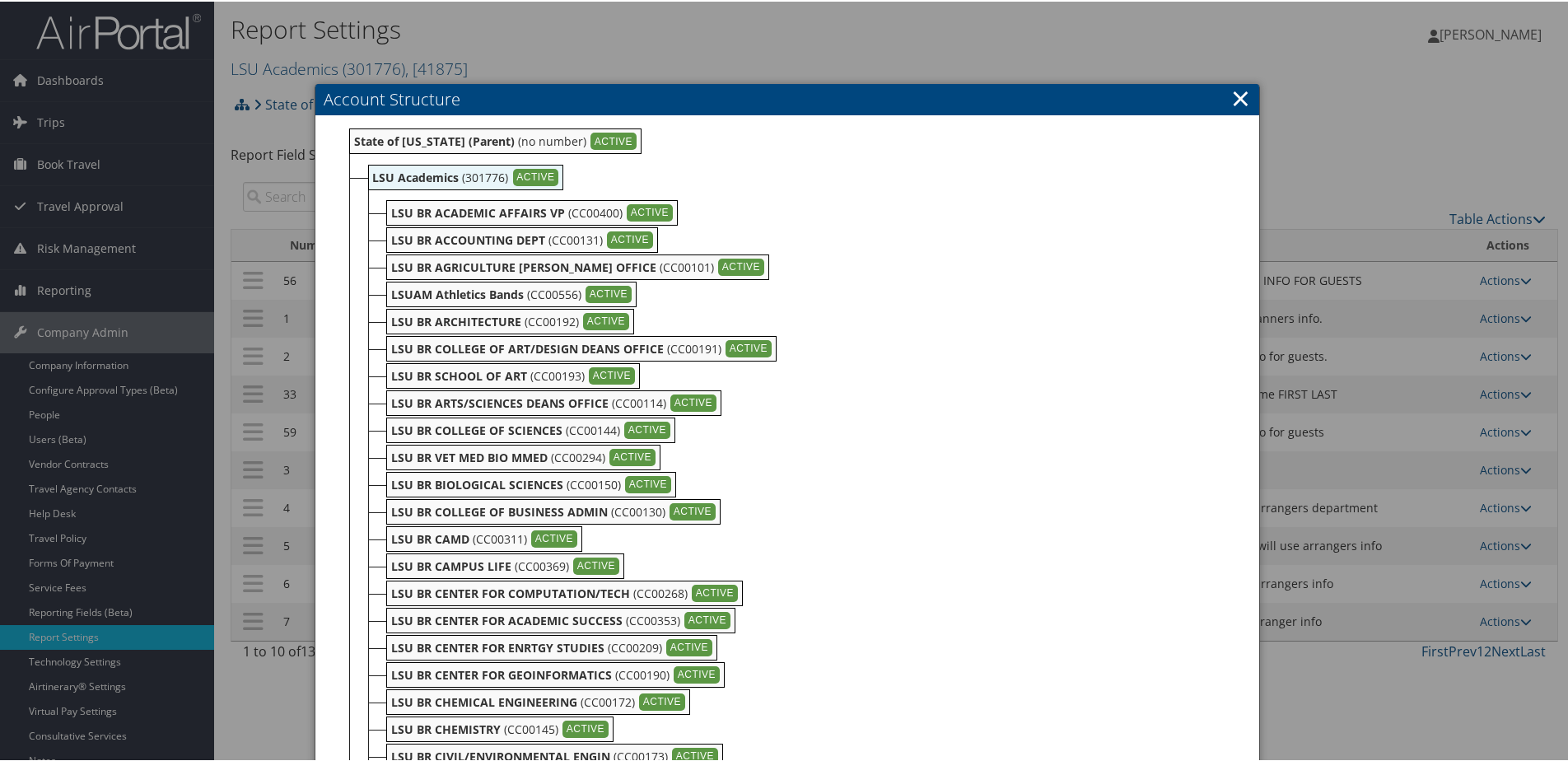
click at [1237, 95] on link "×" at bounding box center [1241, 97] width 19 height 33
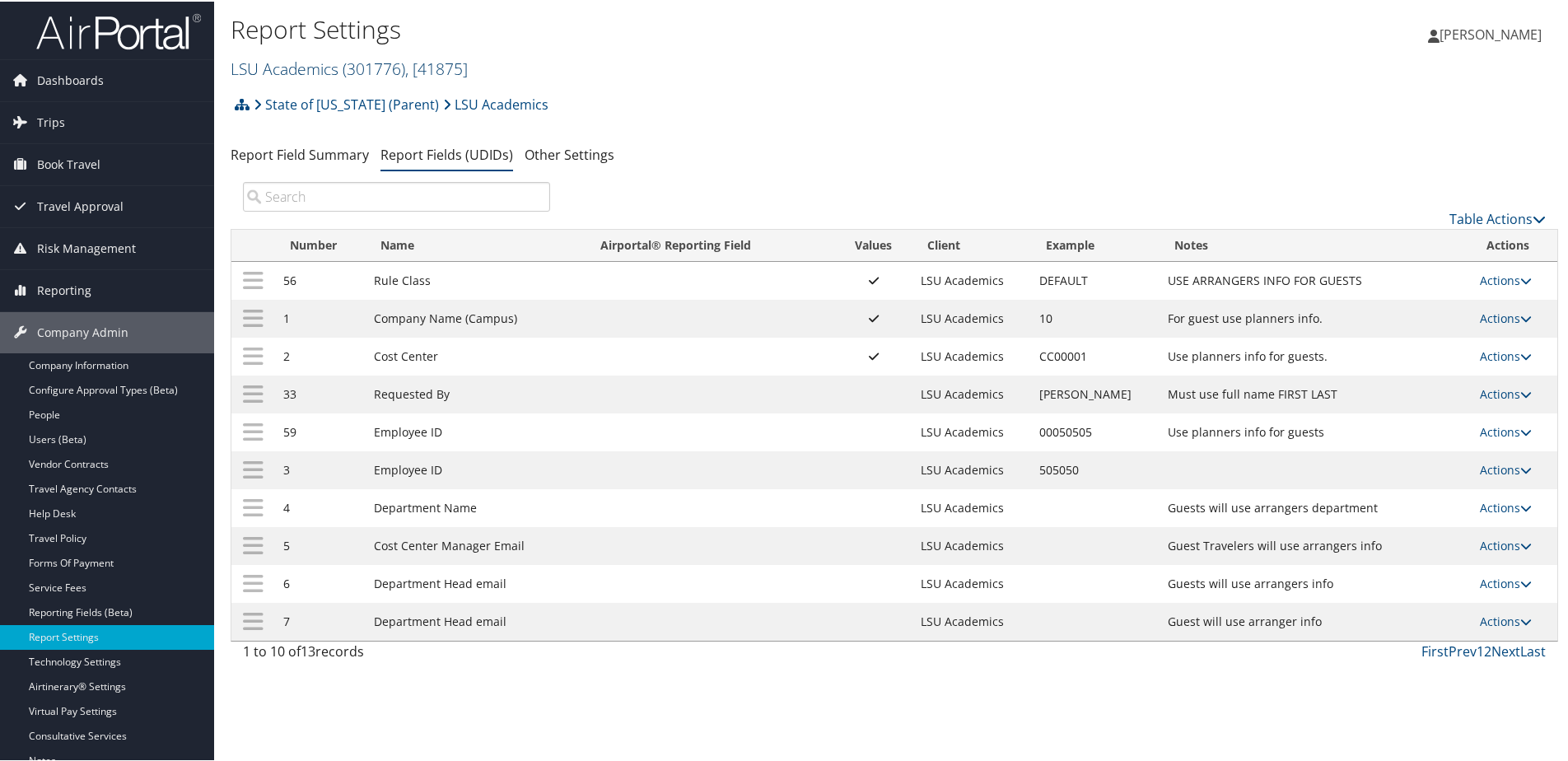
click at [266, 69] on link "LSU Academics ( 301776 ) , [ 41875 ]" at bounding box center [349, 67] width 238 height 22
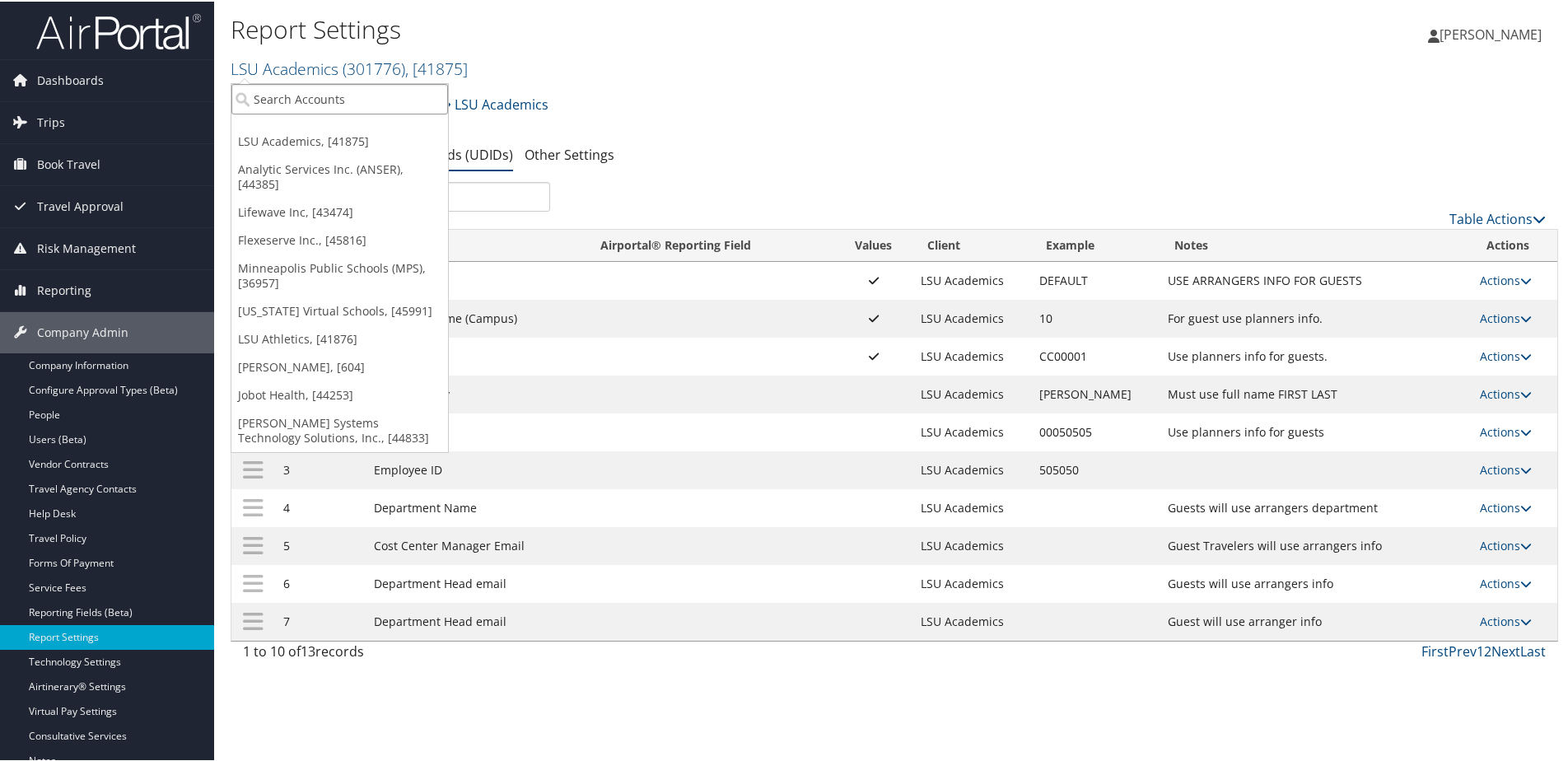
click at [275, 99] on input "search" at bounding box center [340, 97] width 217 height 30
type input "Phillip"
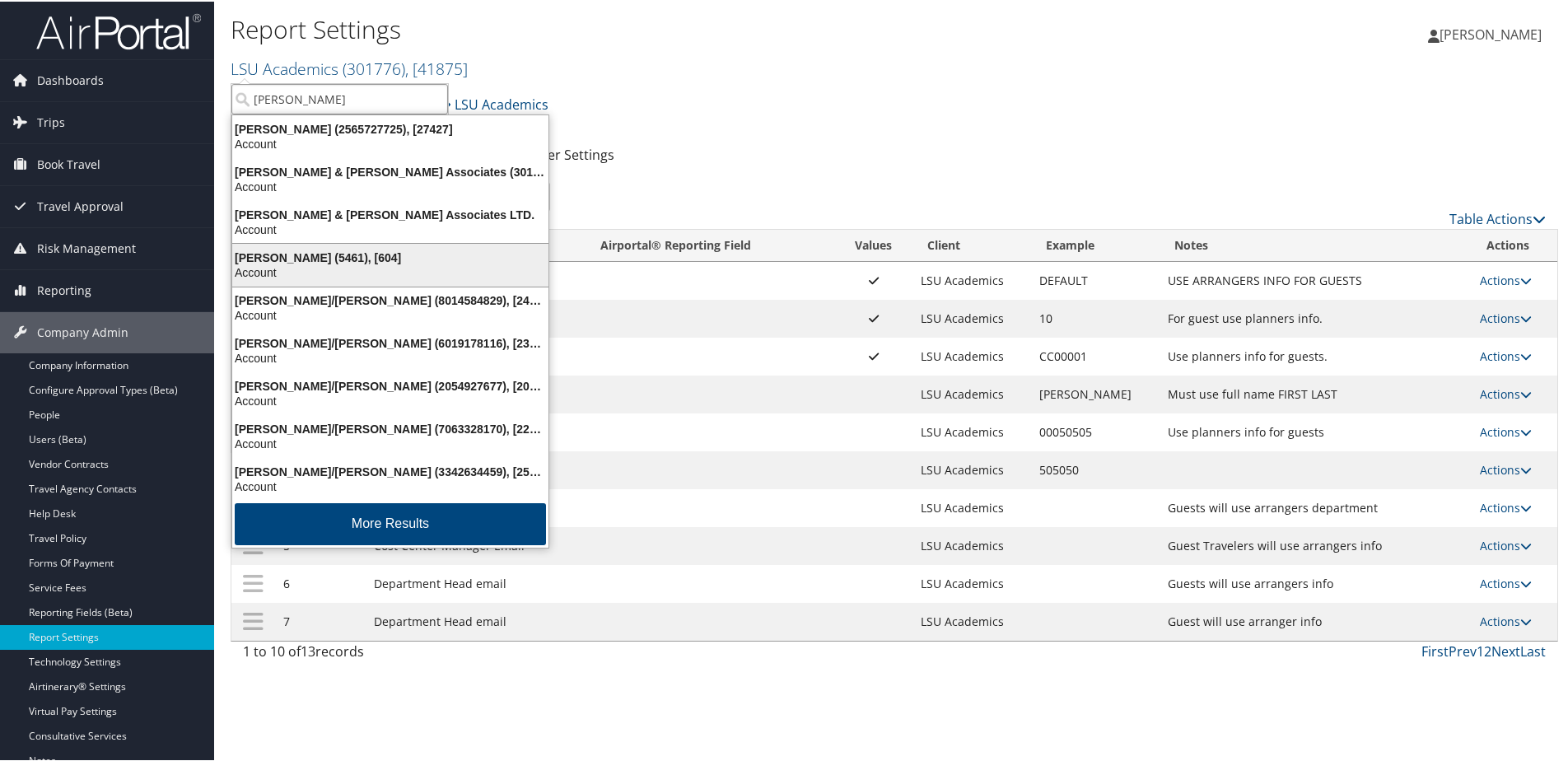
click at [249, 263] on div "Phillips Edison (5461), [604]" at bounding box center [390, 255] width 336 height 15
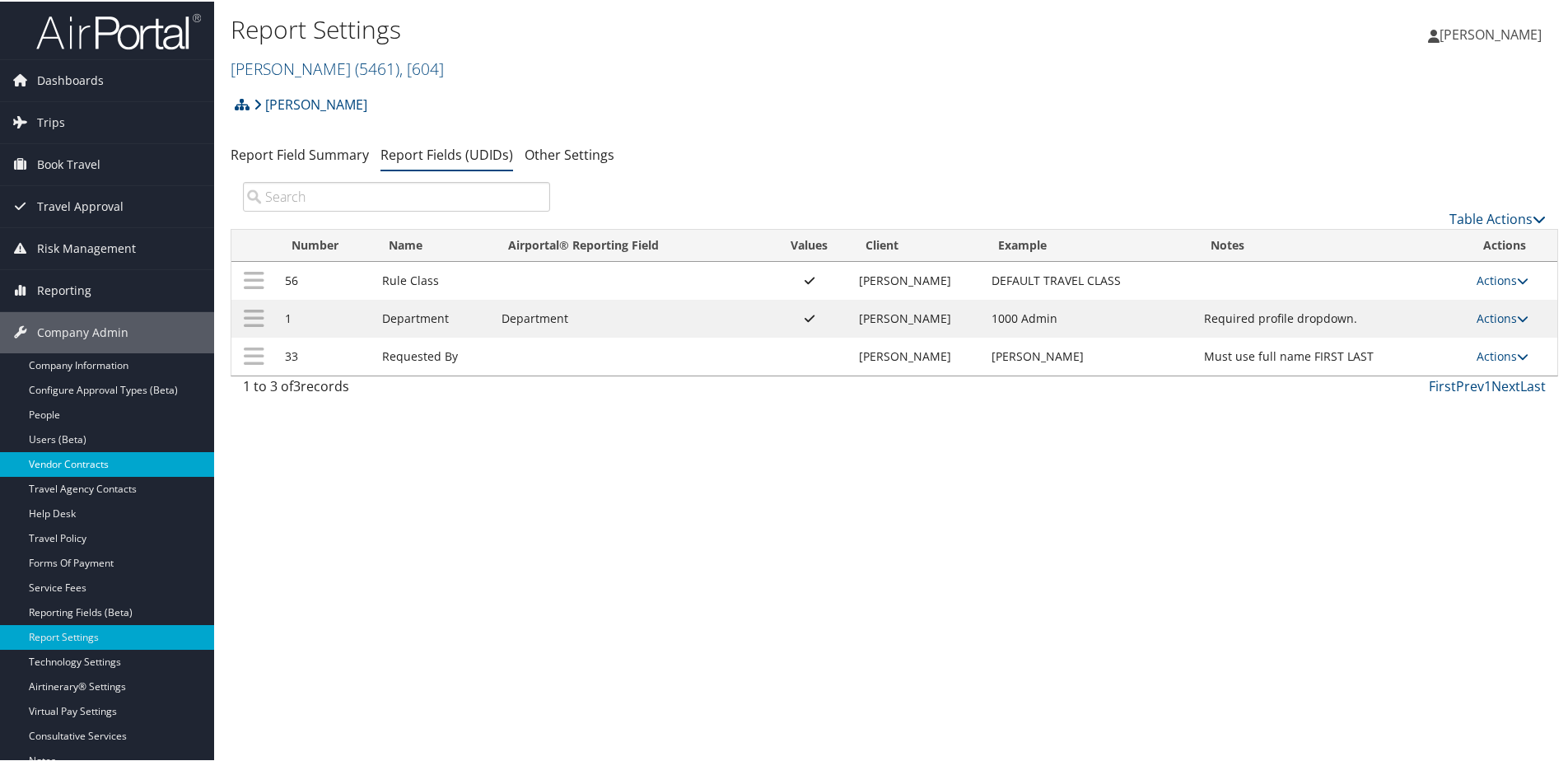
click at [44, 469] on link "Vendor Contracts" at bounding box center [107, 463] width 214 height 24
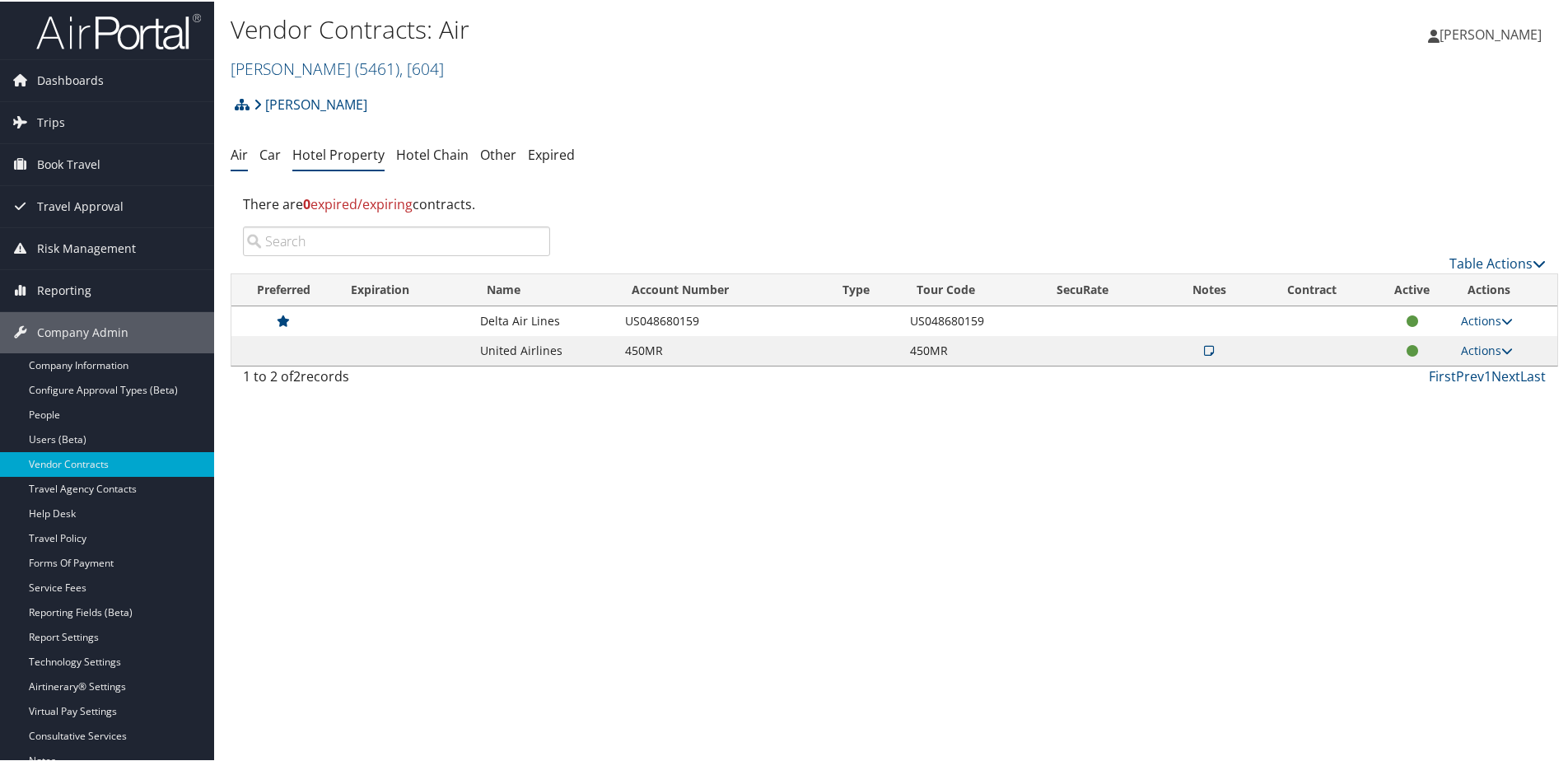
click at [328, 154] on link "Hotel Property" at bounding box center [338, 153] width 92 height 19
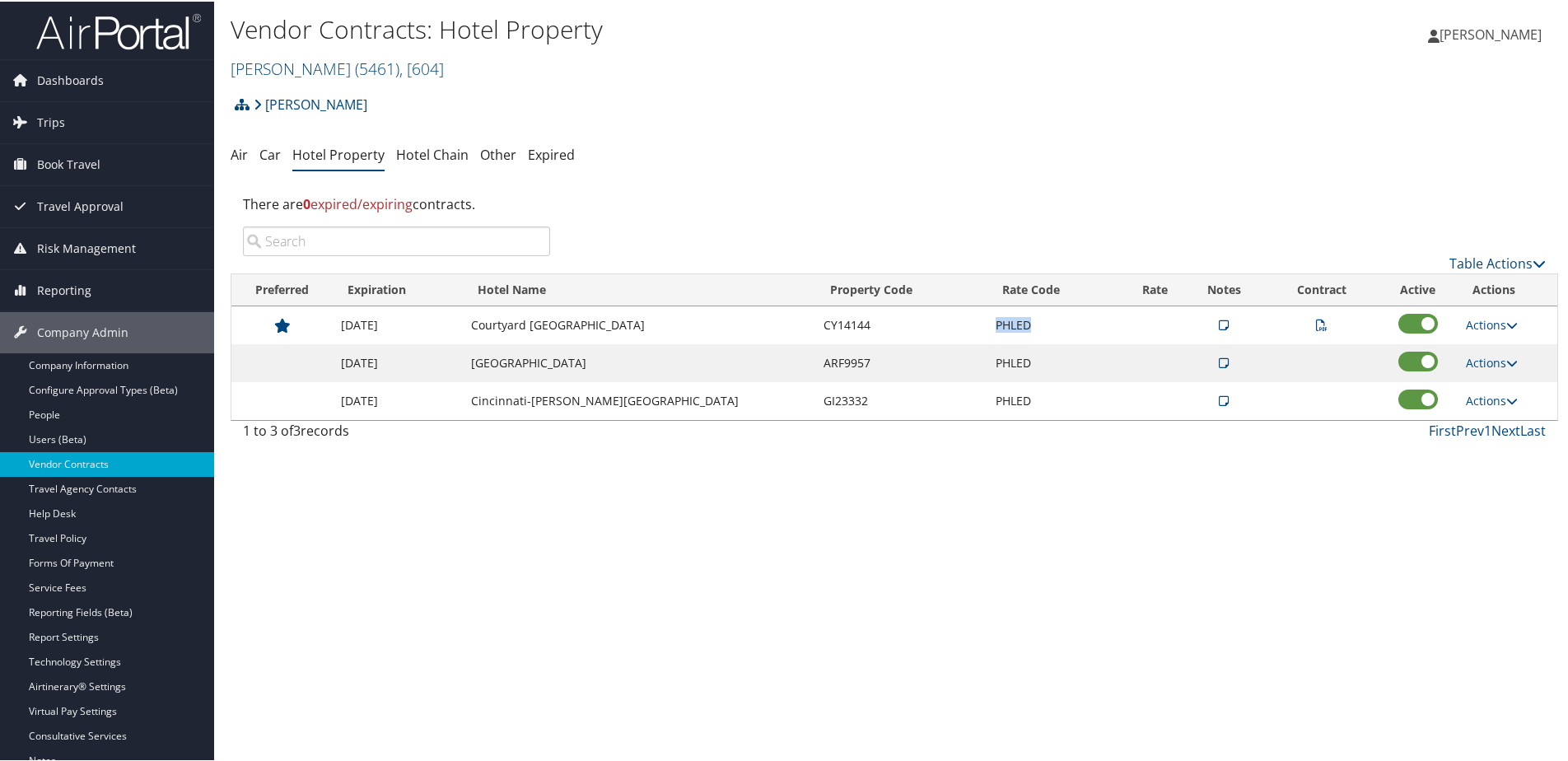
drag, startPoint x: 981, startPoint y: 331, endPoint x: 1034, endPoint y: 328, distance: 53.1
click at [1034, 328] on tr "[DATE] Courtyard [GEOGRAPHIC_DATA] PHLED Actions View Notes View Contract Edit …" at bounding box center [894, 324] width 1326 height 38
copy tr "PHLED"
click at [295, 72] on link "[PERSON_NAME] ( 5461 ) , [ 604 ]" at bounding box center [337, 67] width 213 height 22
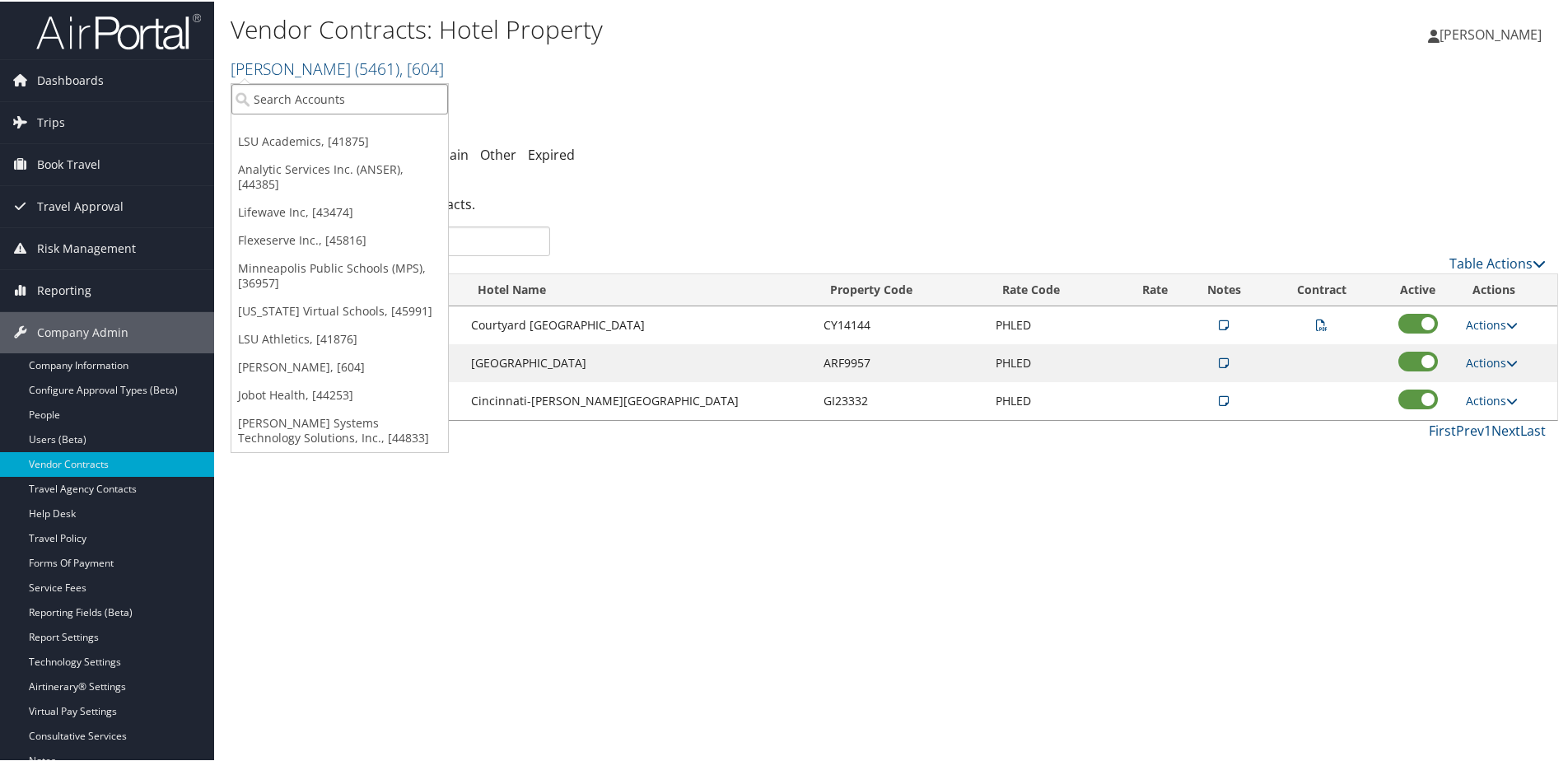
click at [296, 102] on input "search" at bounding box center [340, 97] width 217 height 30
type input "T"
type input "The Tol"
click at [338, 136] on div "Account" at bounding box center [360, 142] width 277 height 15
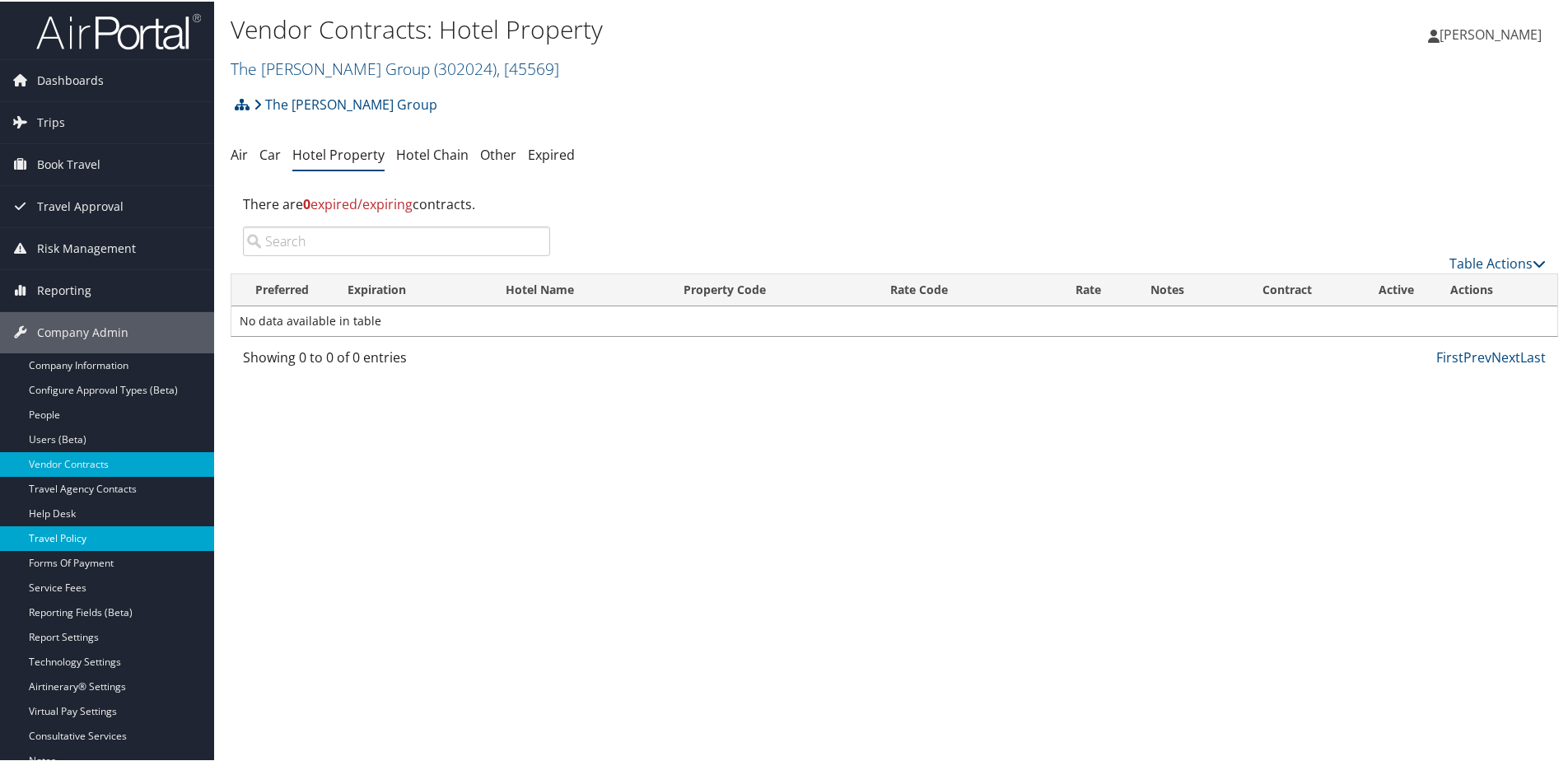
click at [62, 537] on link "Travel Policy" at bounding box center [107, 537] width 214 height 24
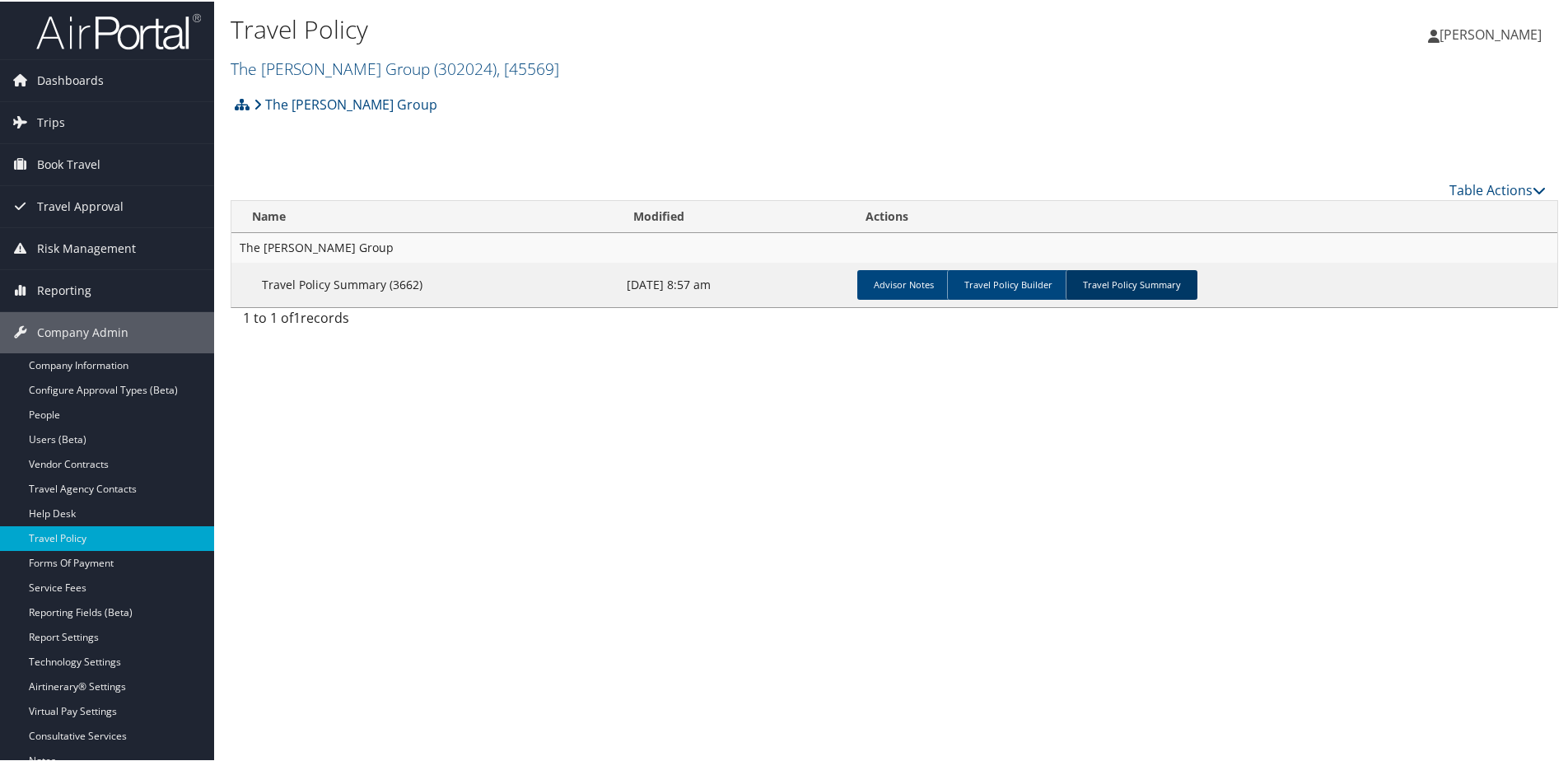
click at [1154, 276] on link "Travel Policy Summary" at bounding box center [1131, 284] width 132 height 29
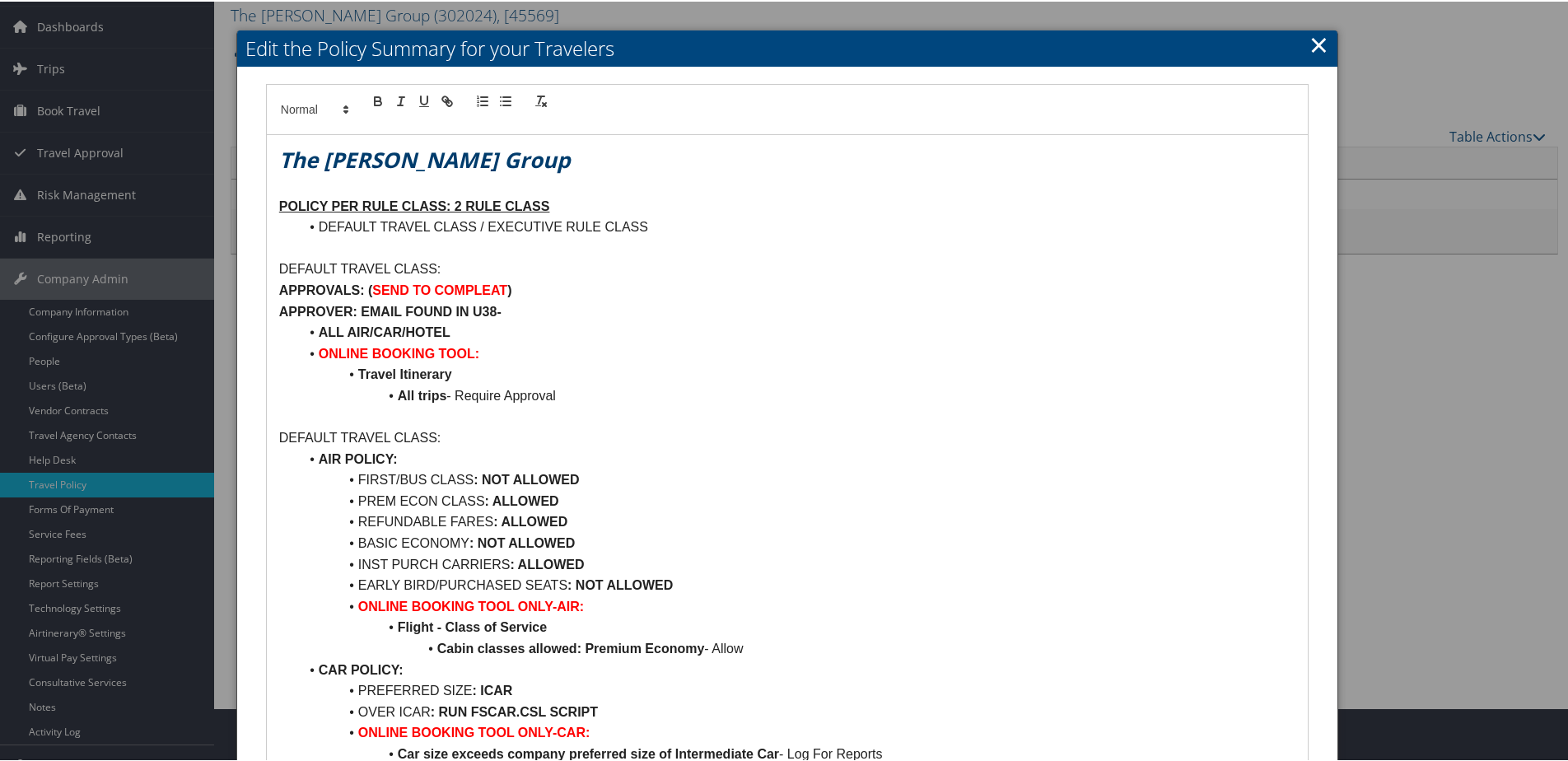
scroll to position [82, 0]
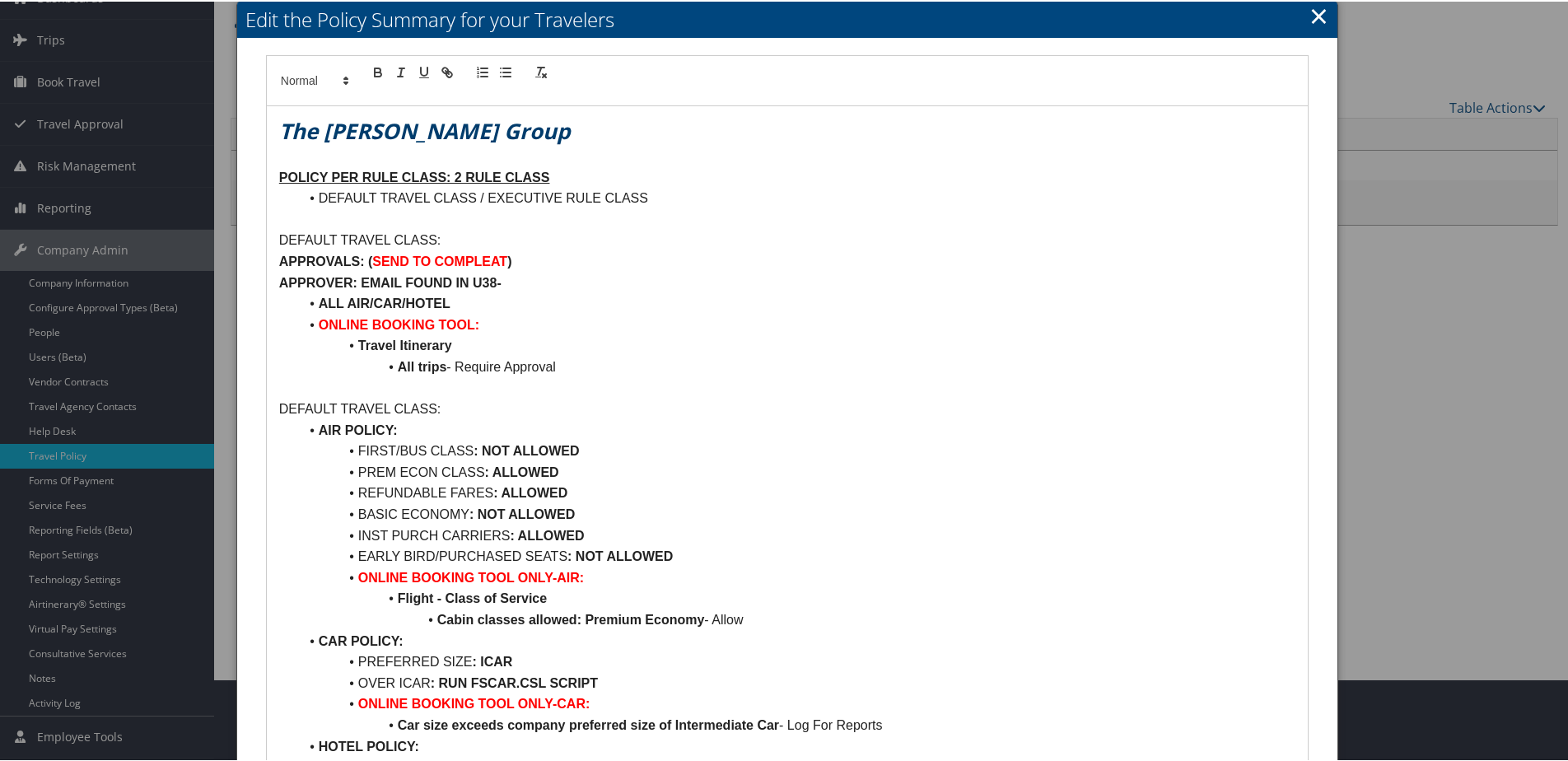
click at [1319, 11] on link "×" at bounding box center [1319, 14] width 19 height 33
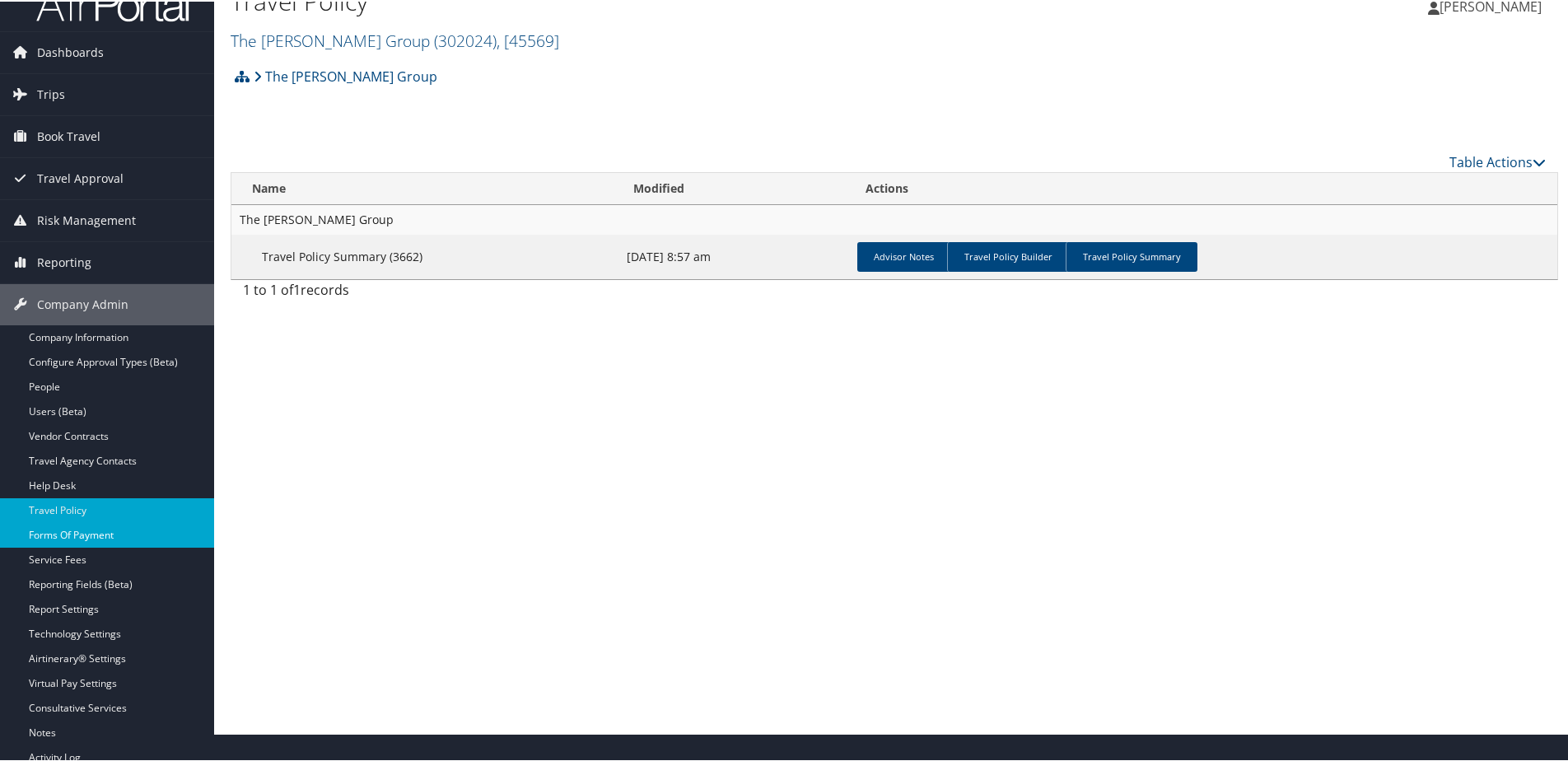
scroll to position [0, 0]
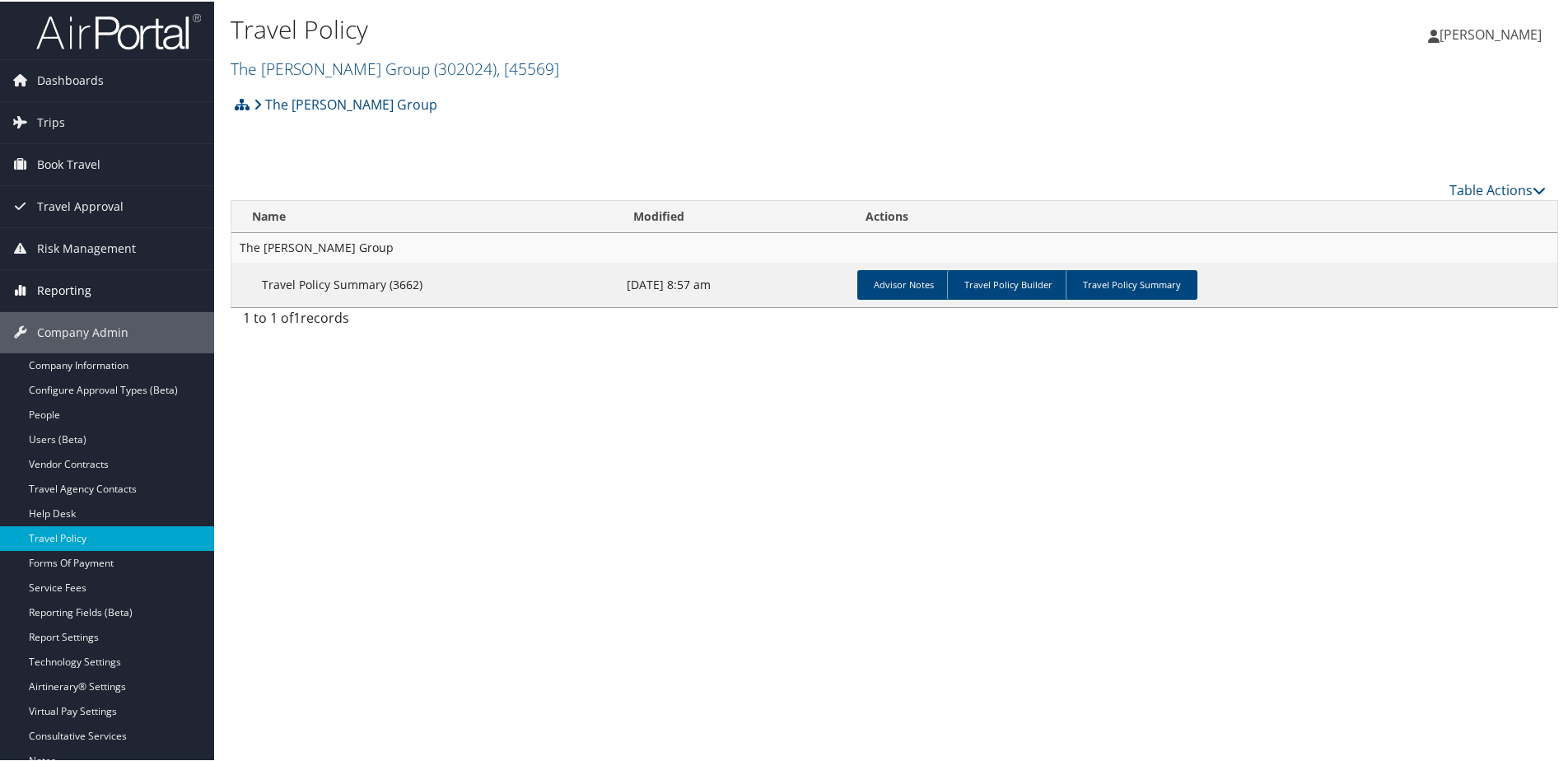
click at [48, 291] on span "Reporting" at bounding box center [65, 290] width 55 height 41
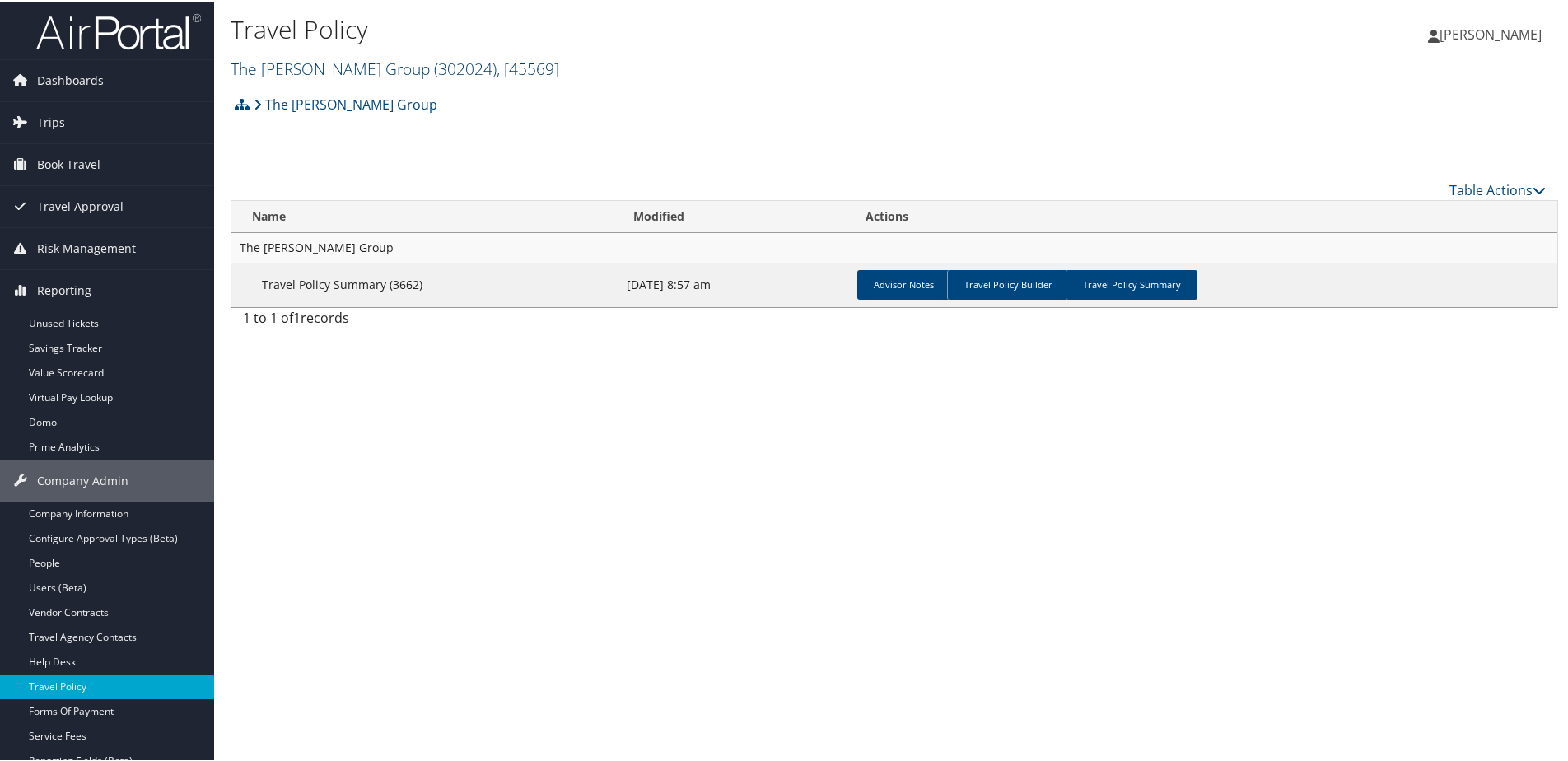
click at [301, 70] on link "The Tolliver Group ( 302024 ) , [ 45569 ]" at bounding box center [395, 67] width 328 height 22
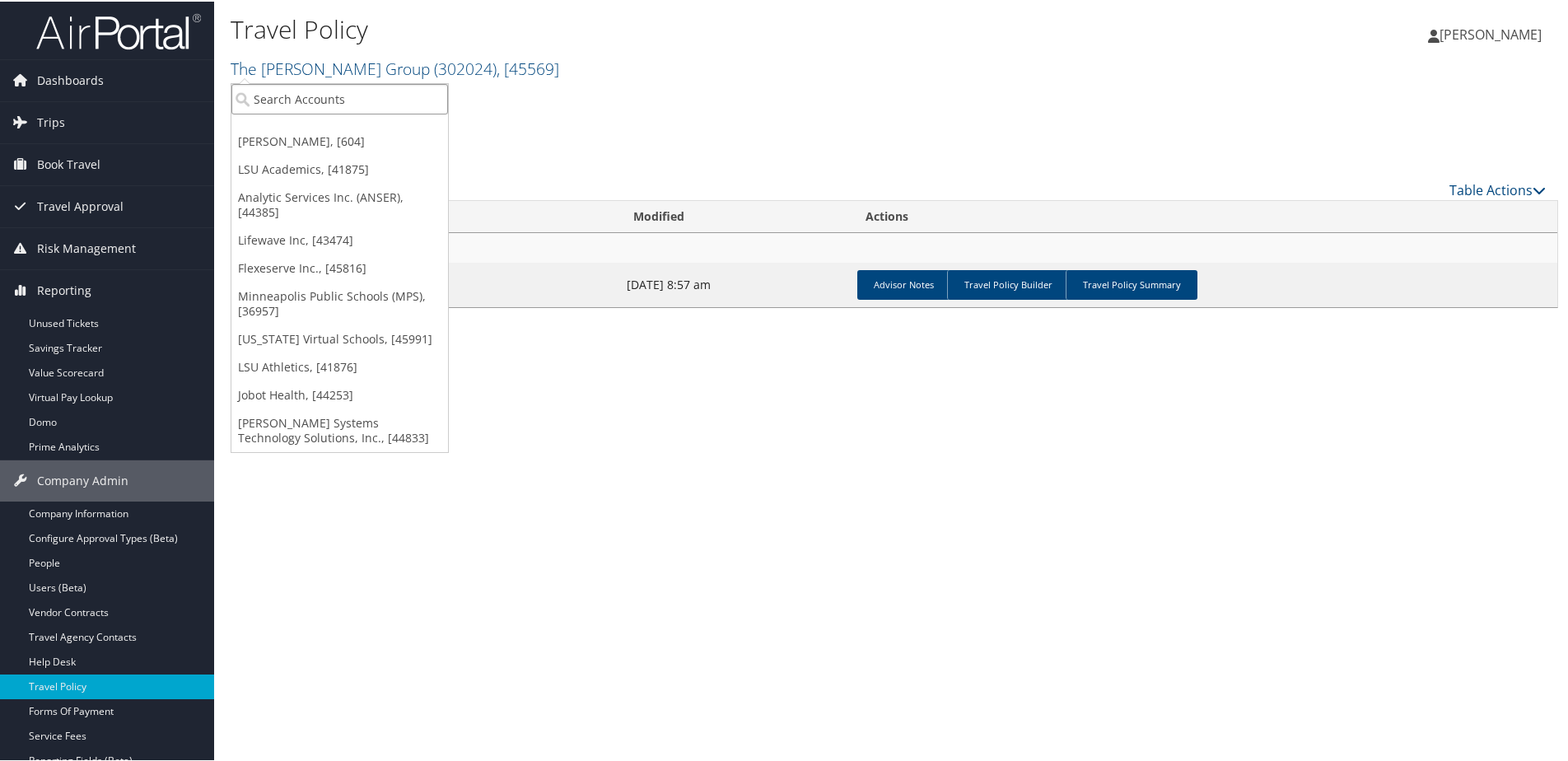
click at [301, 99] on input "search" at bounding box center [340, 97] width 217 height 30
type input "U"
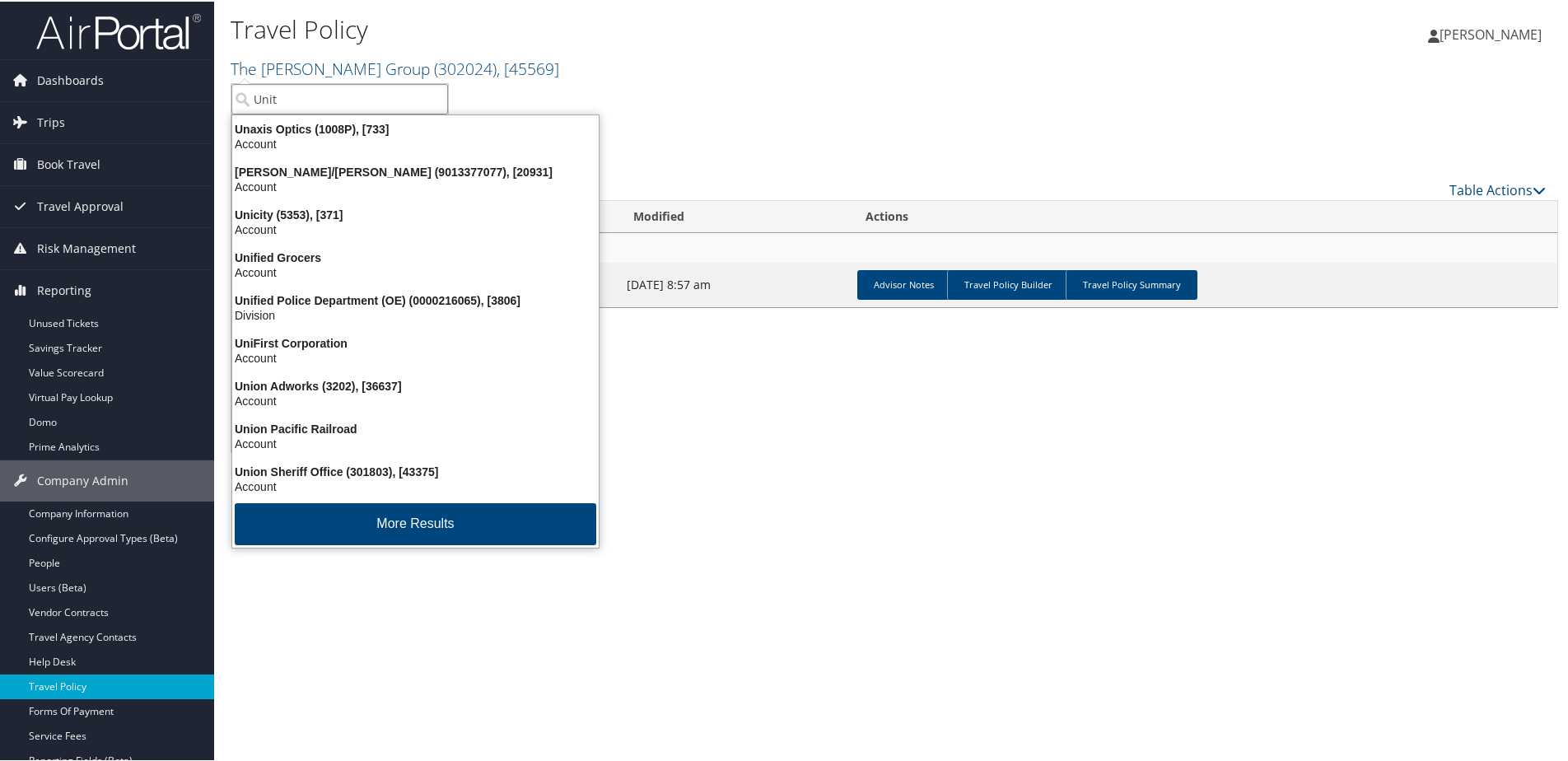
type input "Unity"
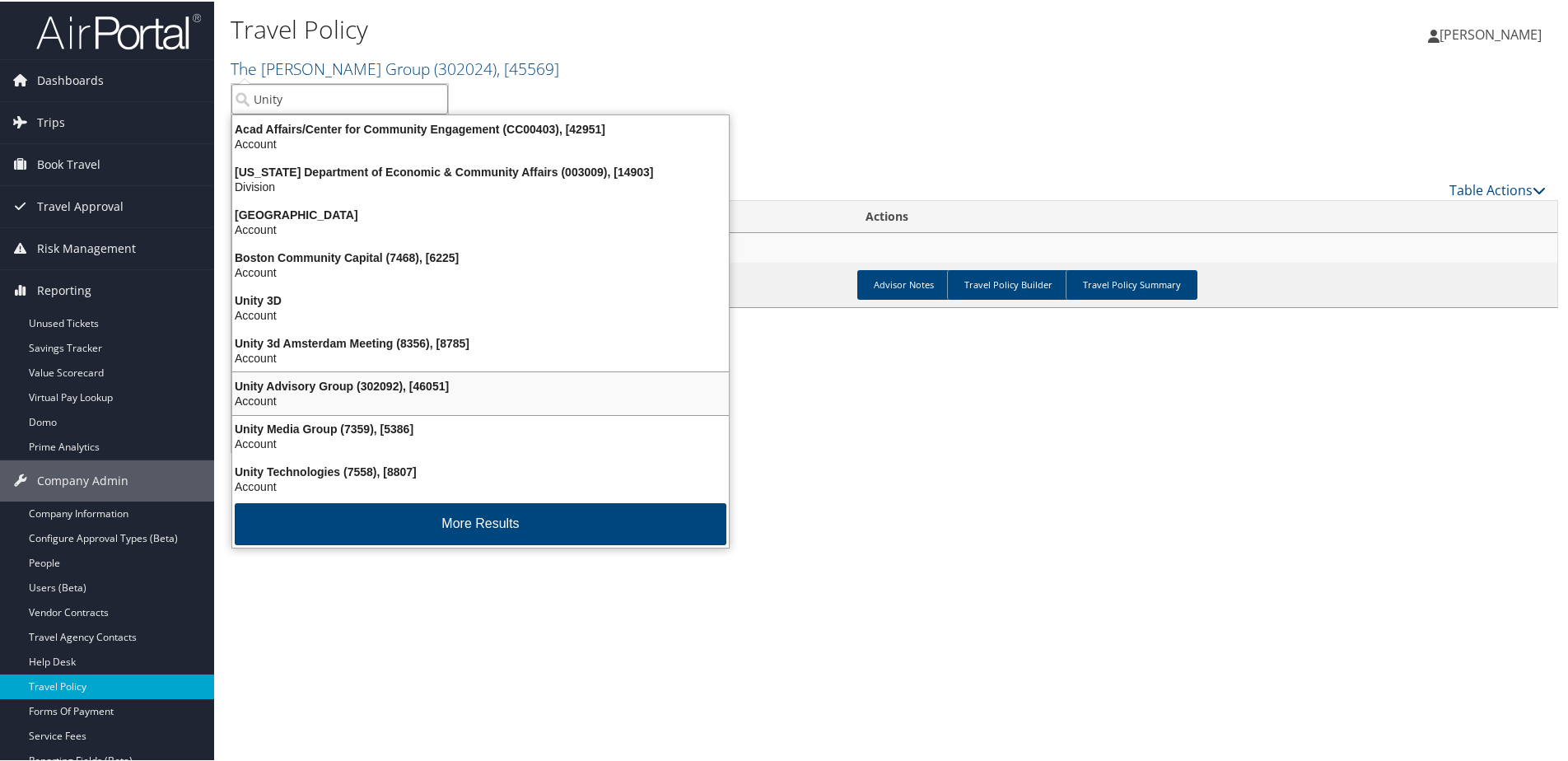
click at [325, 378] on div "Unity Advisory Group (302092), [46051] Account" at bounding box center [480, 392] width 492 height 38
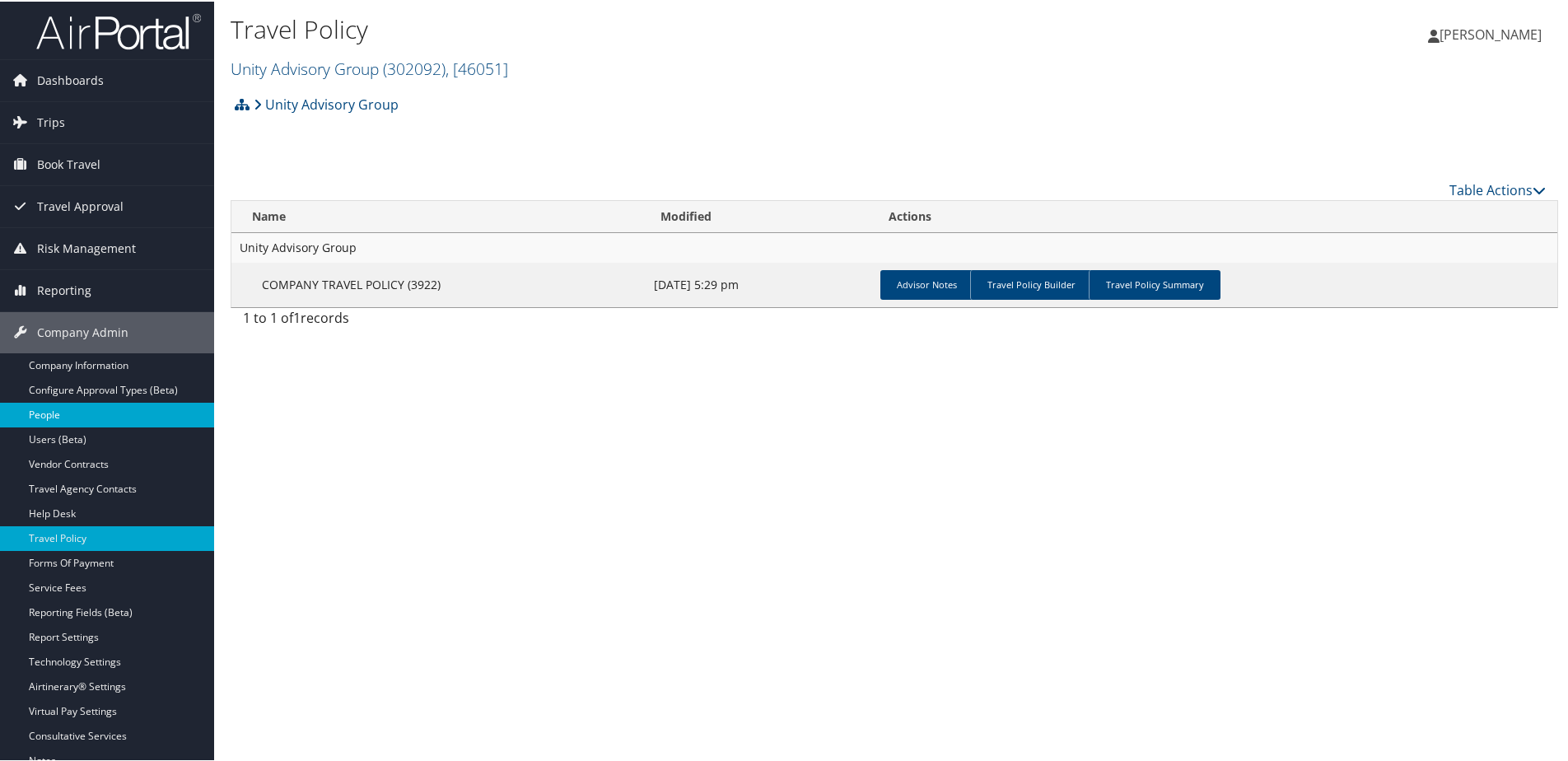
click at [63, 416] on link "People" at bounding box center [107, 413] width 214 height 24
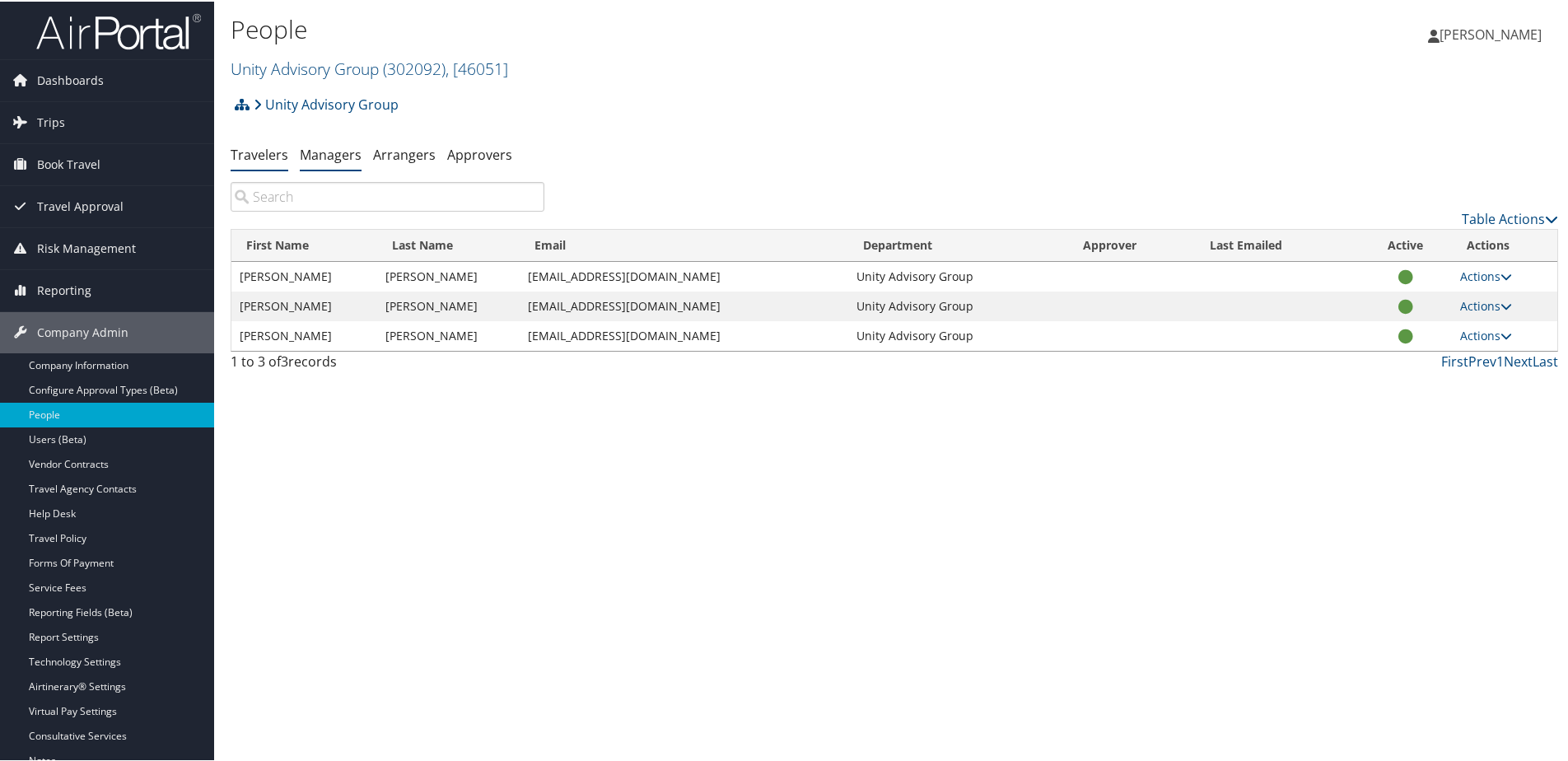
click at [310, 155] on link "Managers" at bounding box center [330, 153] width 62 height 19
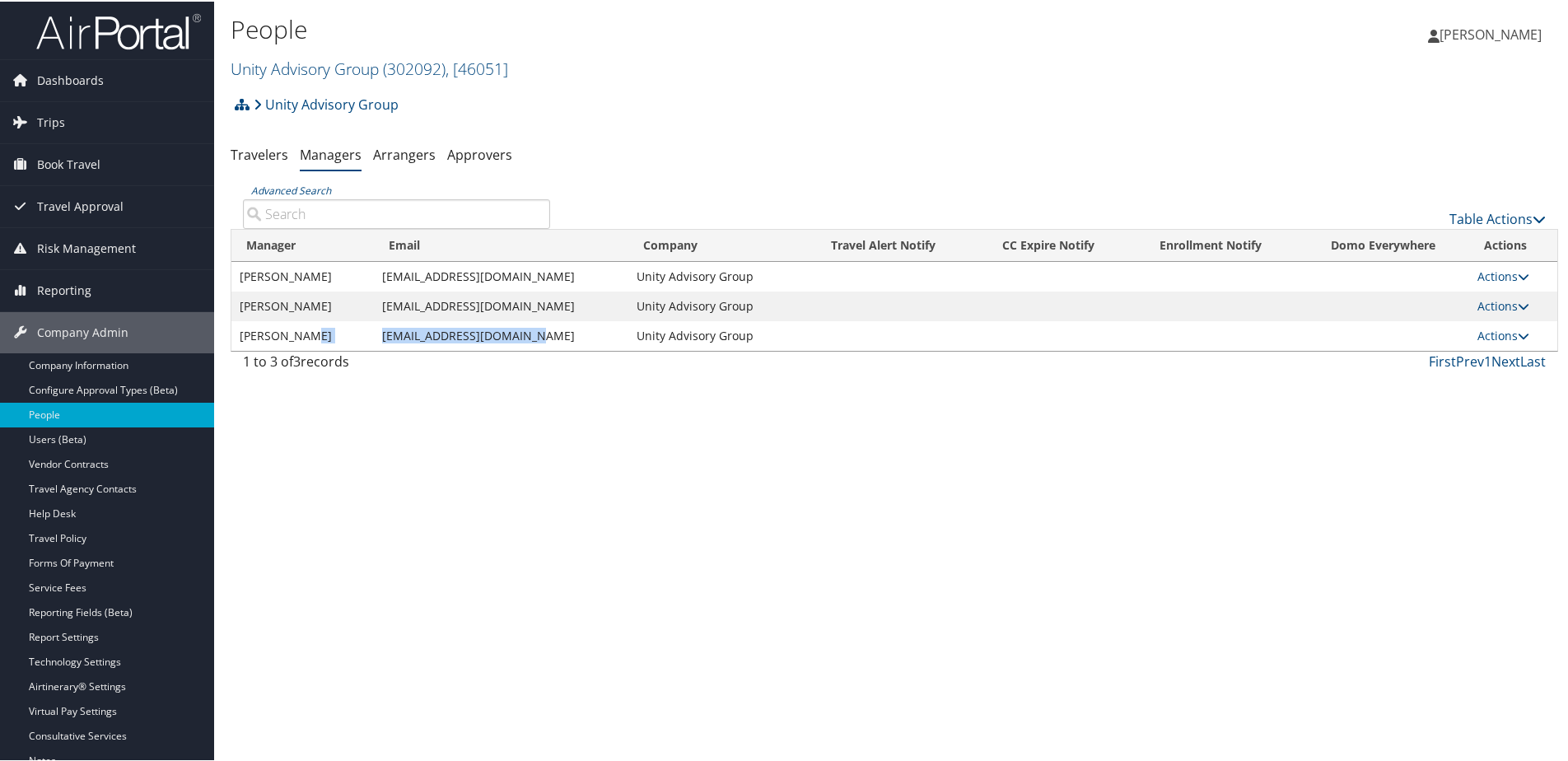
drag, startPoint x: 370, startPoint y: 336, endPoint x: 531, endPoint y: 338, distance: 161.0
click at [531, 338] on tr "[PERSON_NAME] [EMAIL_ADDRESS][DOMAIN_NAME] Unity Advisory Group Actions User Se…" at bounding box center [894, 335] width 1326 height 29
copy tr "[EMAIL_ADDRESS][DOMAIN_NAME]"
click at [64, 287] on span "Reporting" at bounding box center [65, 290] width 55 height 41
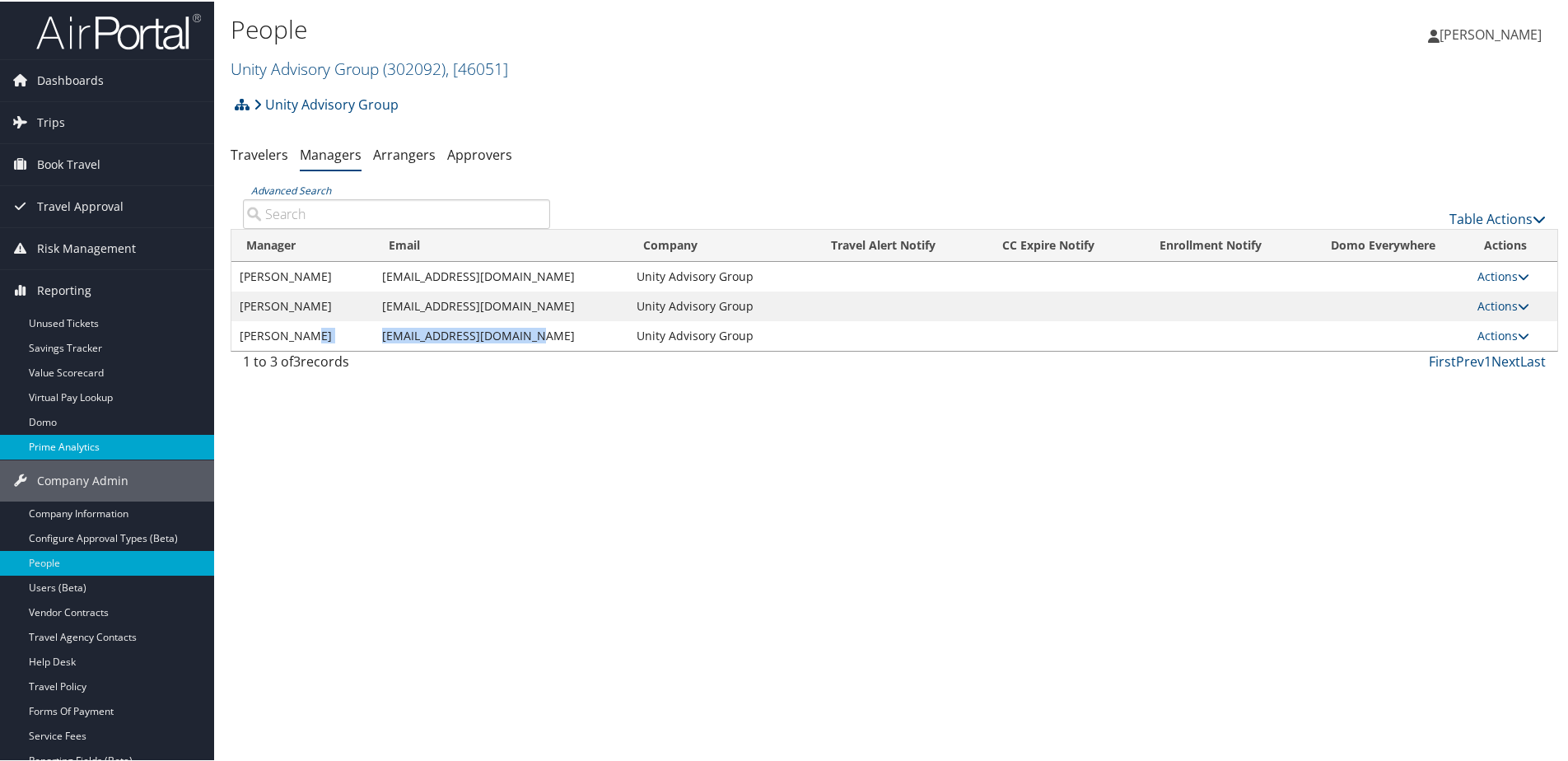
click at [73, 446] on link "Prime Analytics" at bounding box center [107, 445] width 214 height 24
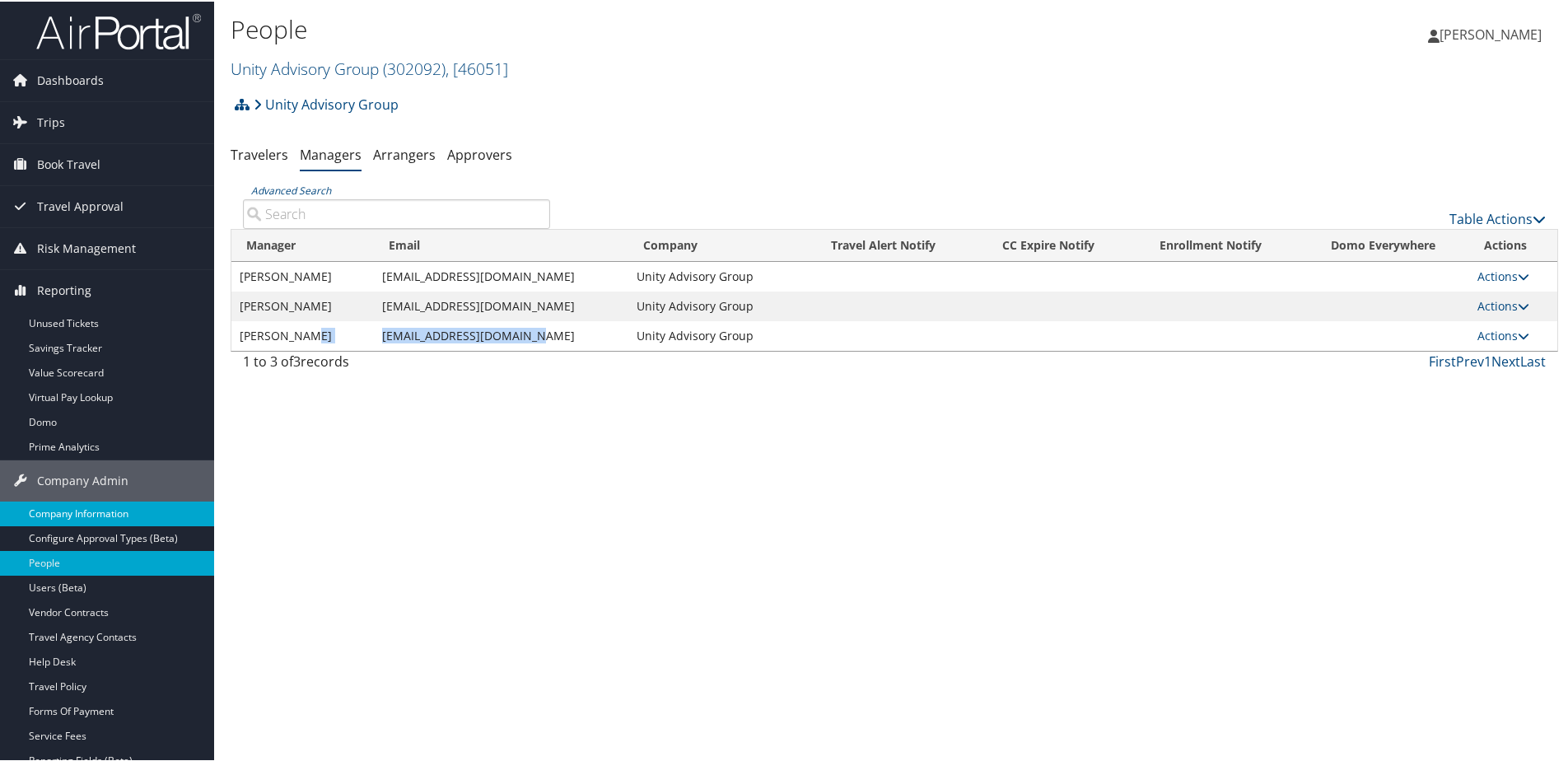
click at [65, 511] on link "Company Information" at bounding box center [107, 512] width 214 height 24
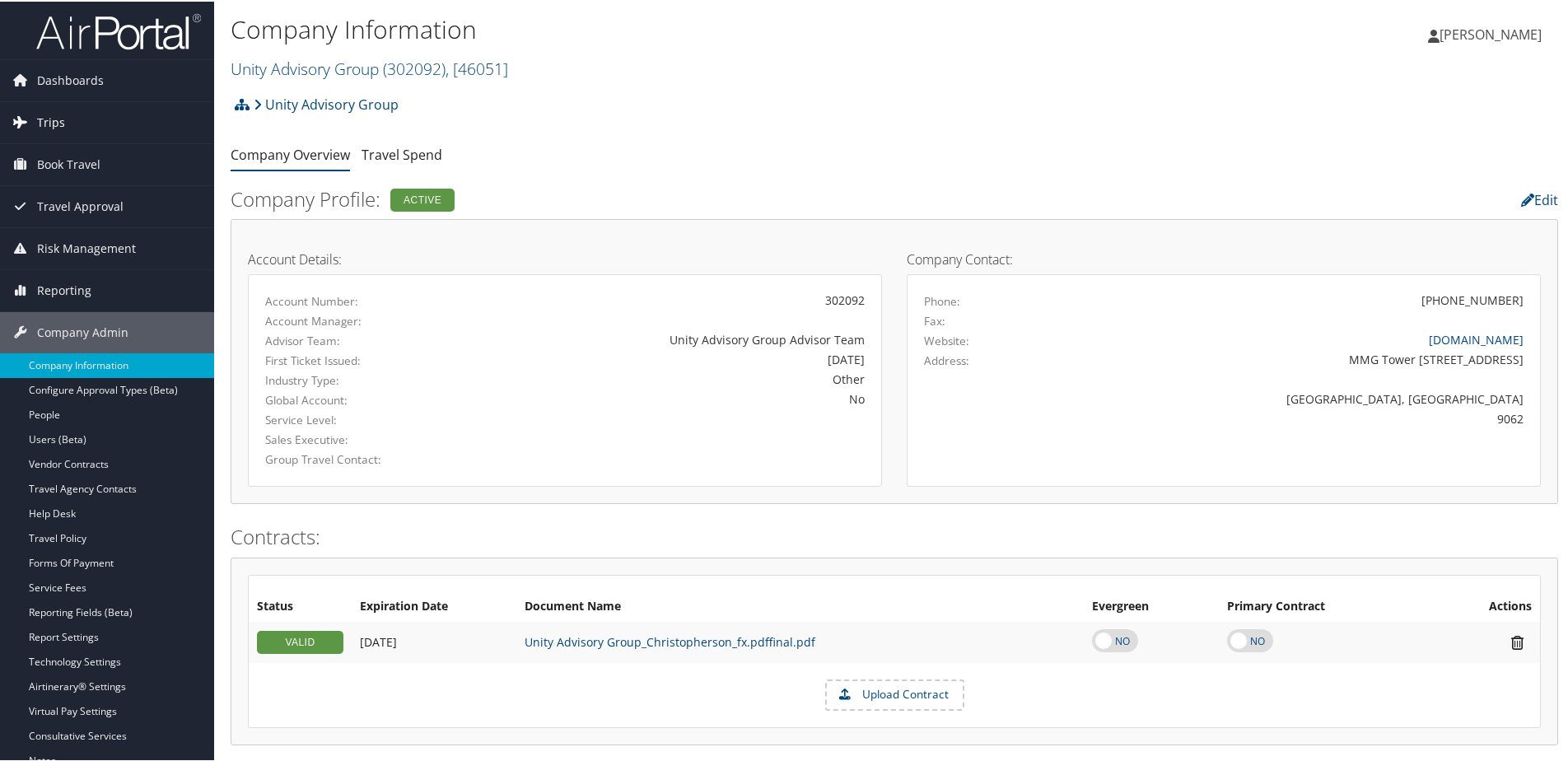
click at [66, 113] on link "Trips" at bounding box center [107, 121] width 214 height 41
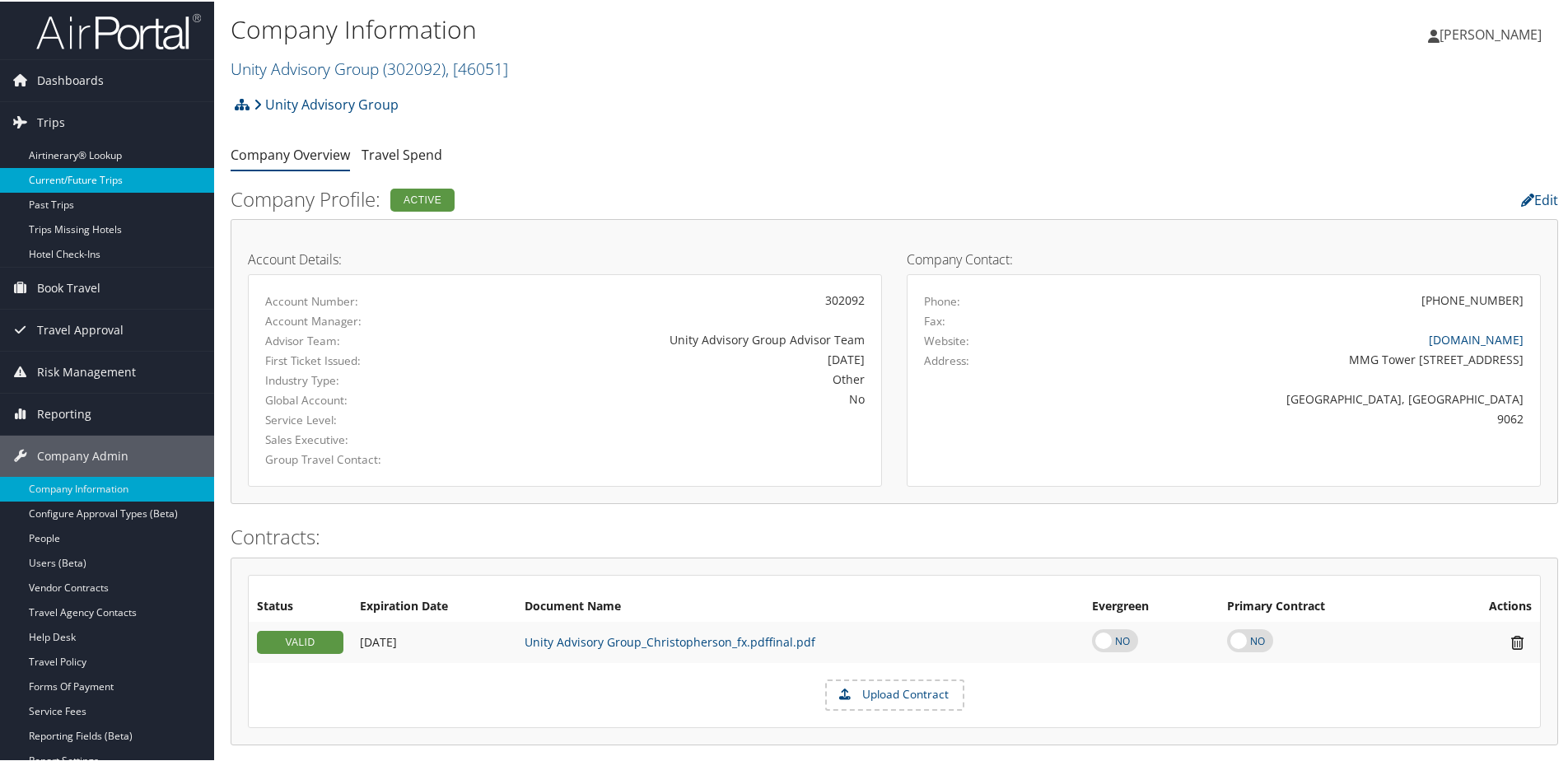
click at [53, 174] on link "Current/Future Trips" at bounding box center [107, 178] width 214 height 24
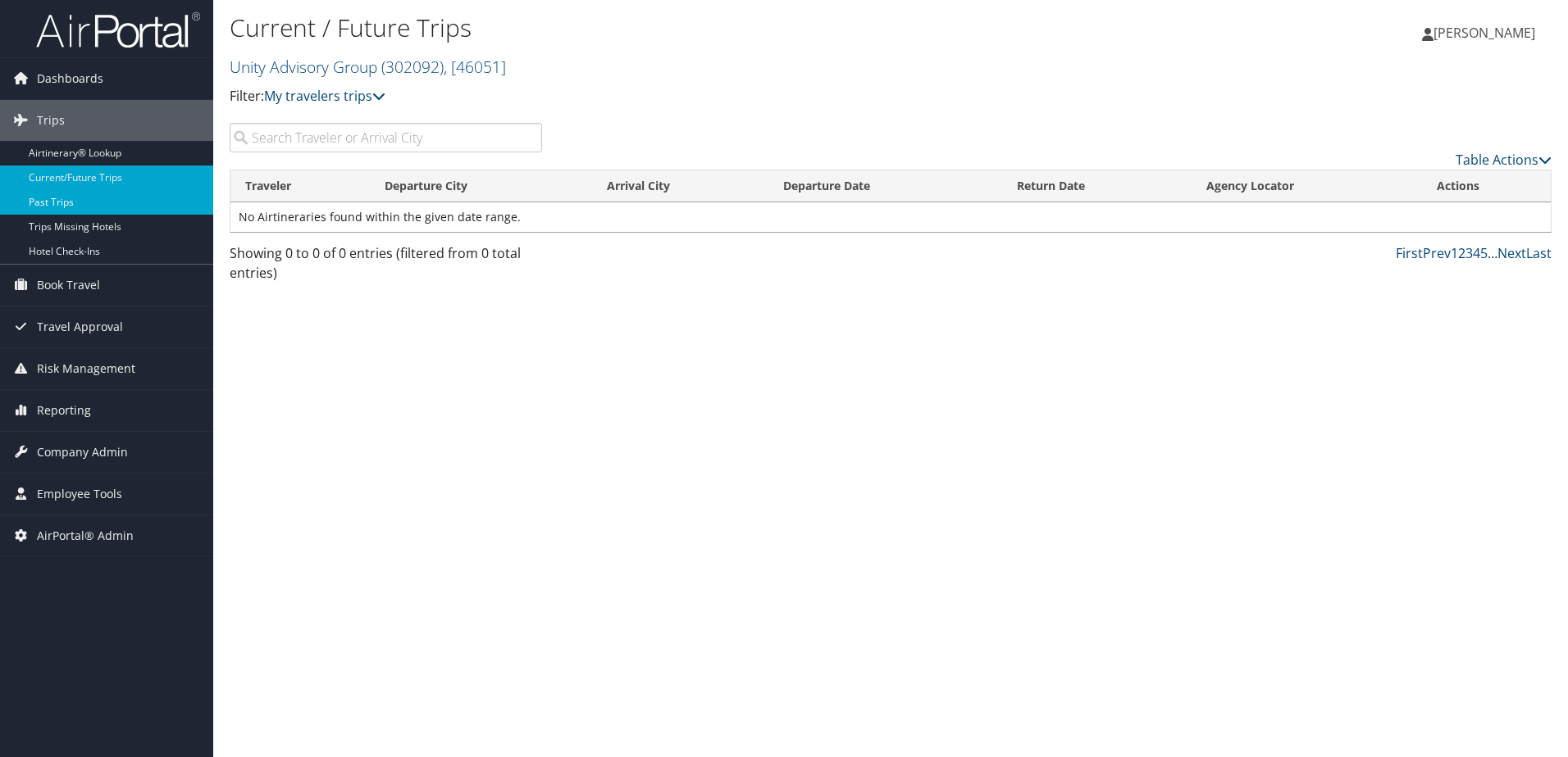
click at [60, 203] on link "Past Trips" at bounding box center [106, 201] width 213 height 24
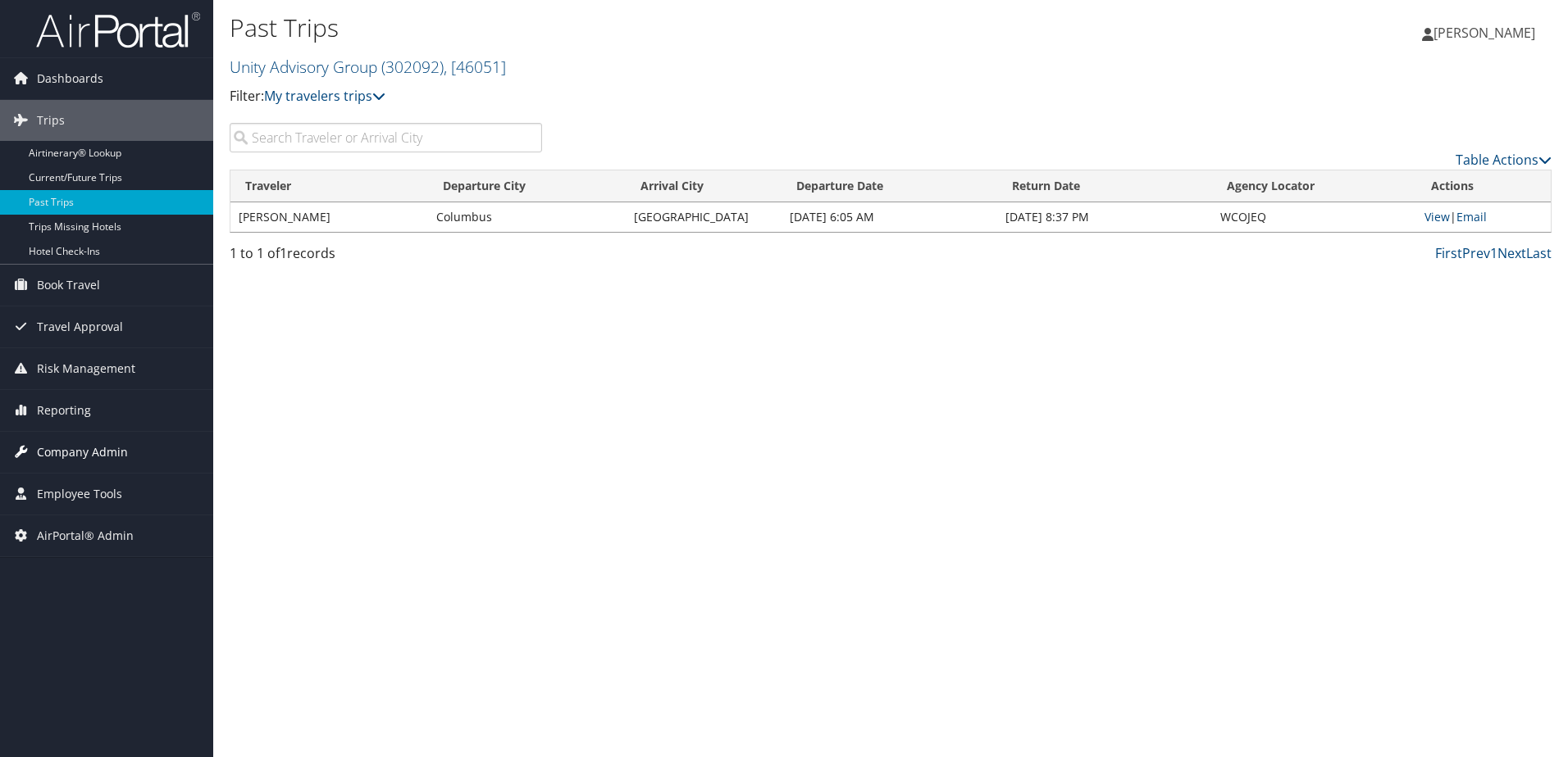
click at [91, 464] on span "Company Admin" at bounding box center [83, 452] width 91 height 41
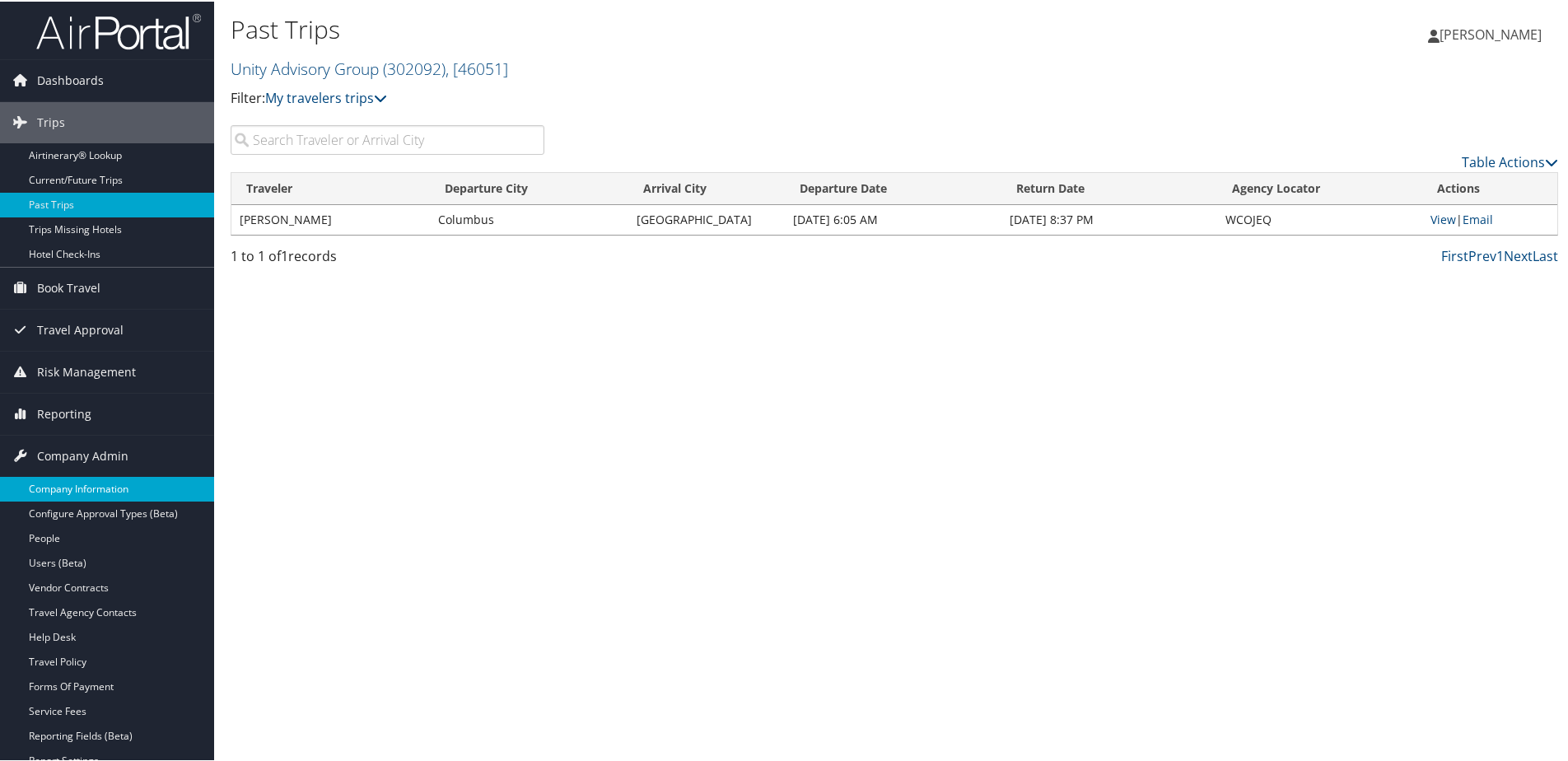
click at [92, 478] on link "Company Information" at bounding box center [107, 487] width 214 height 24
